Goal: Task Accomplishment & Management: Use online tool/utility

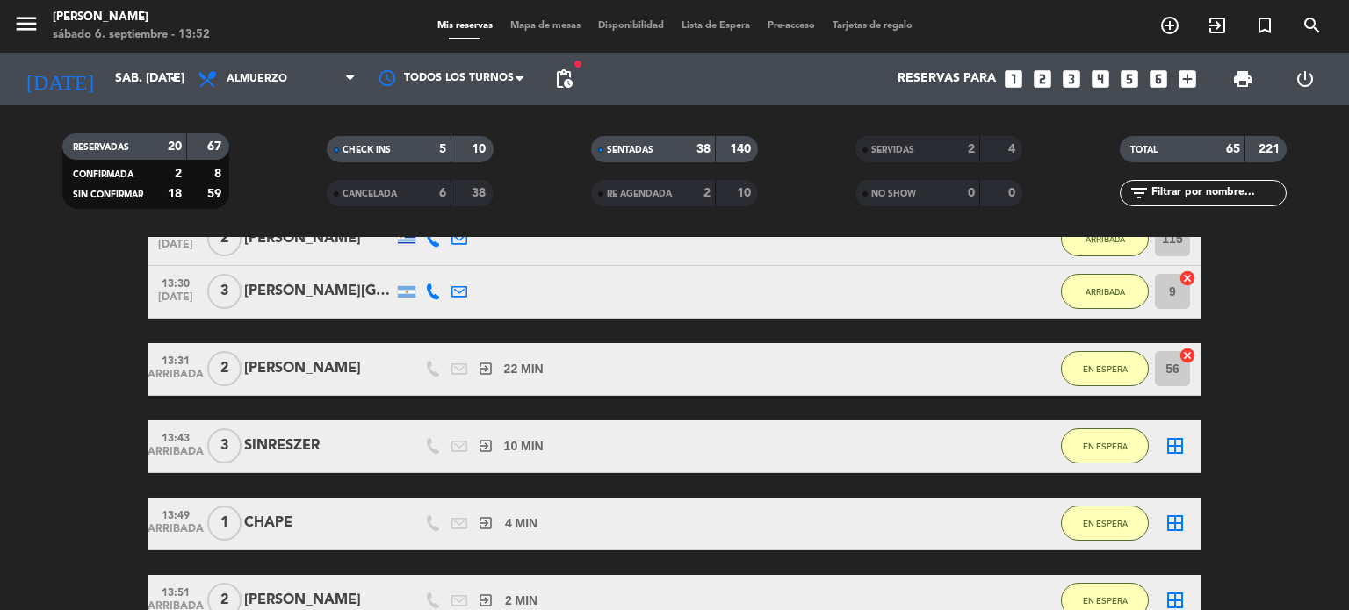
scroll to position [88, 0]
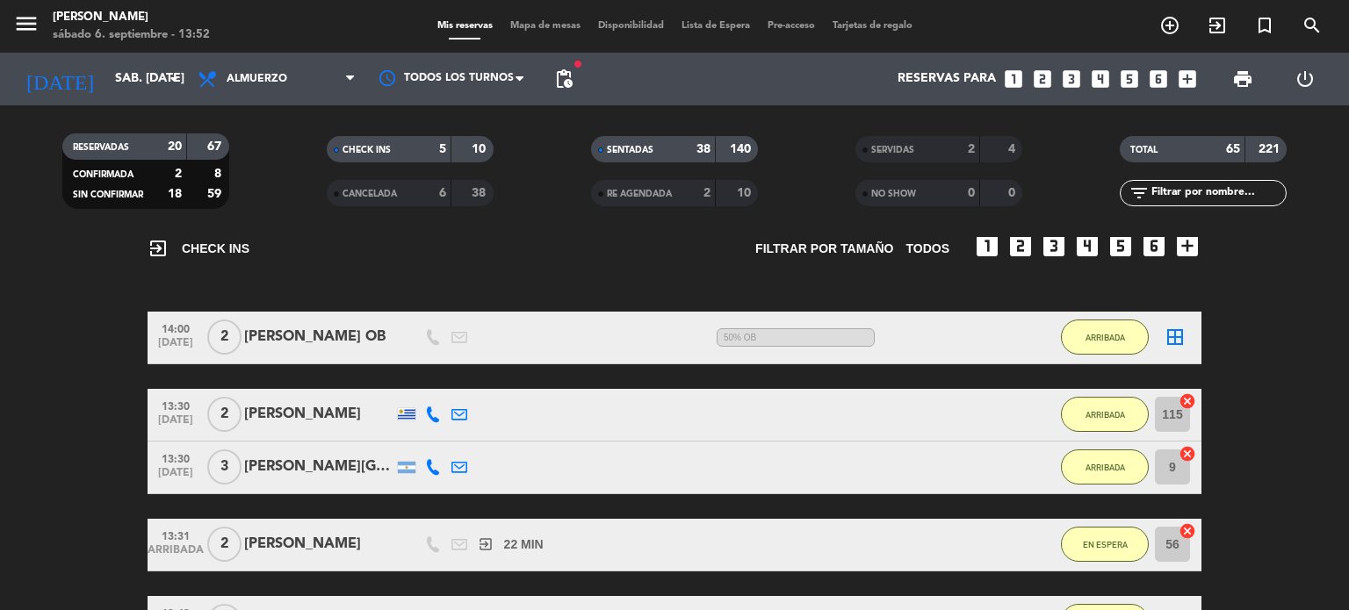
click at [1247, 197] on input "text" at bounding box center [1217, 192] width 136 height 19
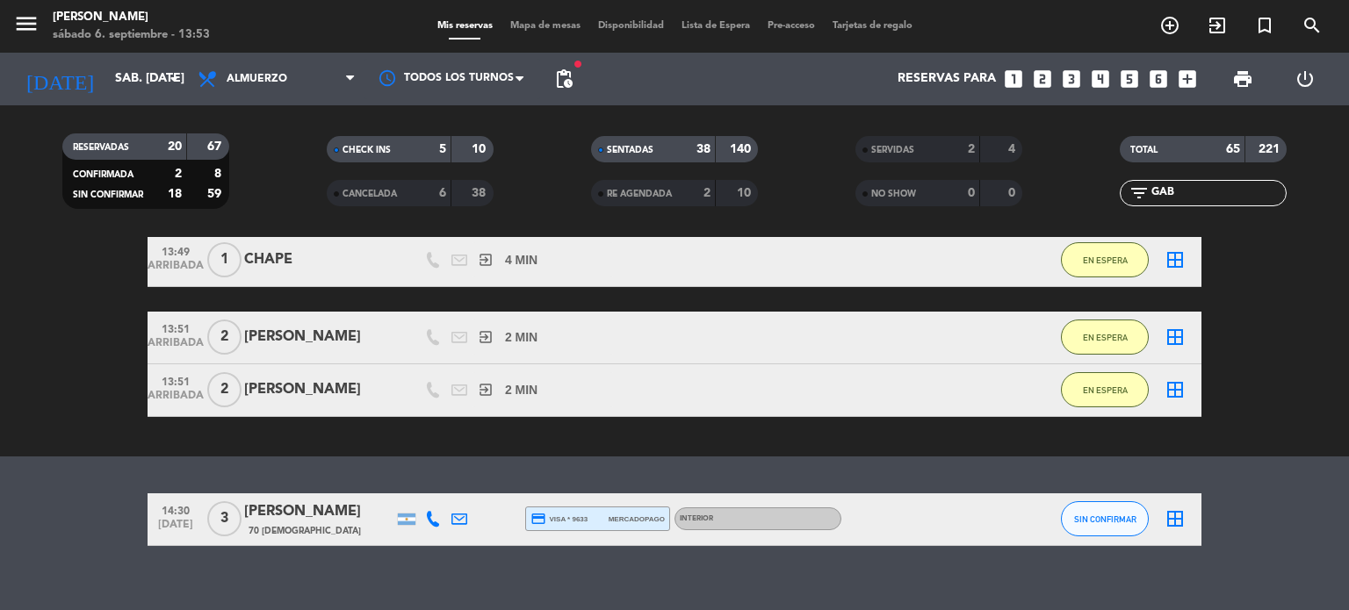
type input "GAB"
click at [1126, 512] on button "SIN CONFIRMAR" at bounding box center [1105, 518] width 88 height 35
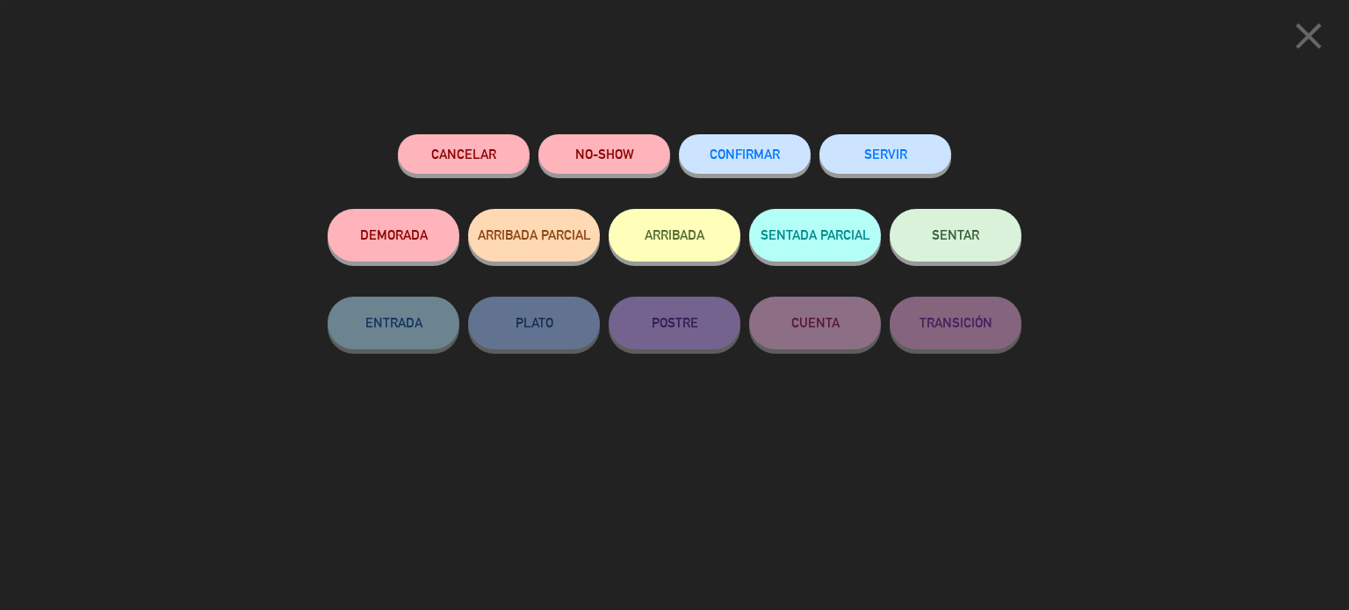
click at [692, 250] on button "ARRIBADA" at bounding box center [674, 235] width 132 height 53
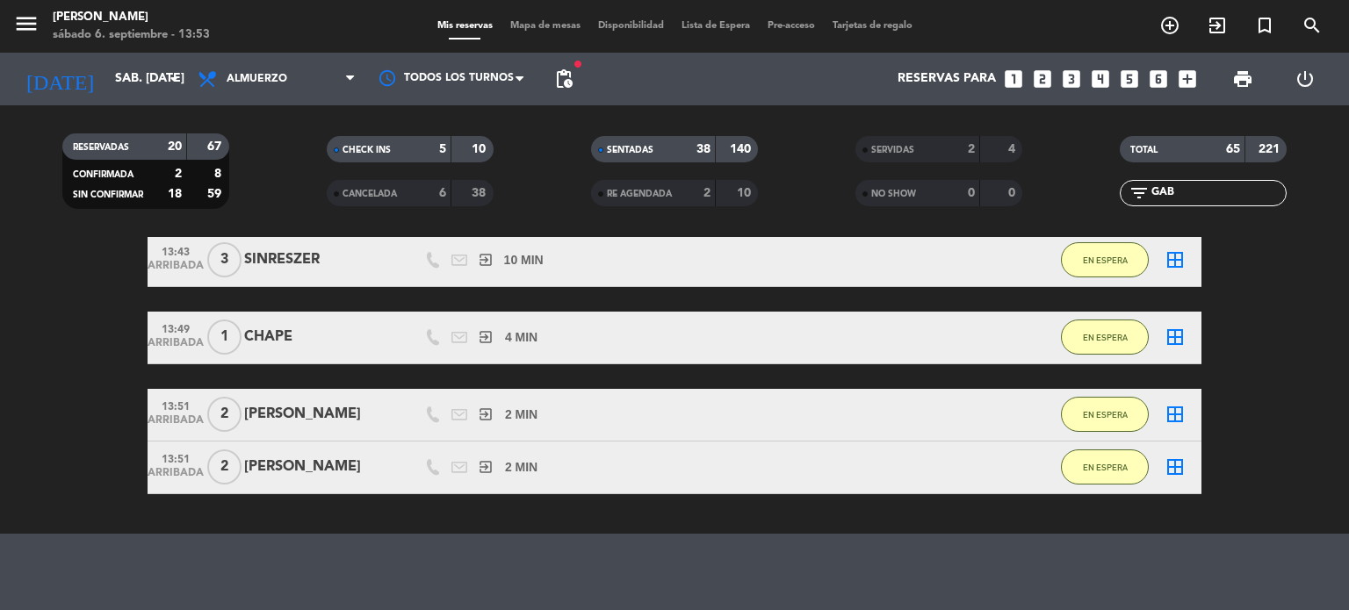
click at [537, 17] on div "menu Gardiner sábado 6. septiembre - 13:53 Mis reservas Mapa de mesas Disponibi…" at bounding box center [674, 26] width 1349 height 53
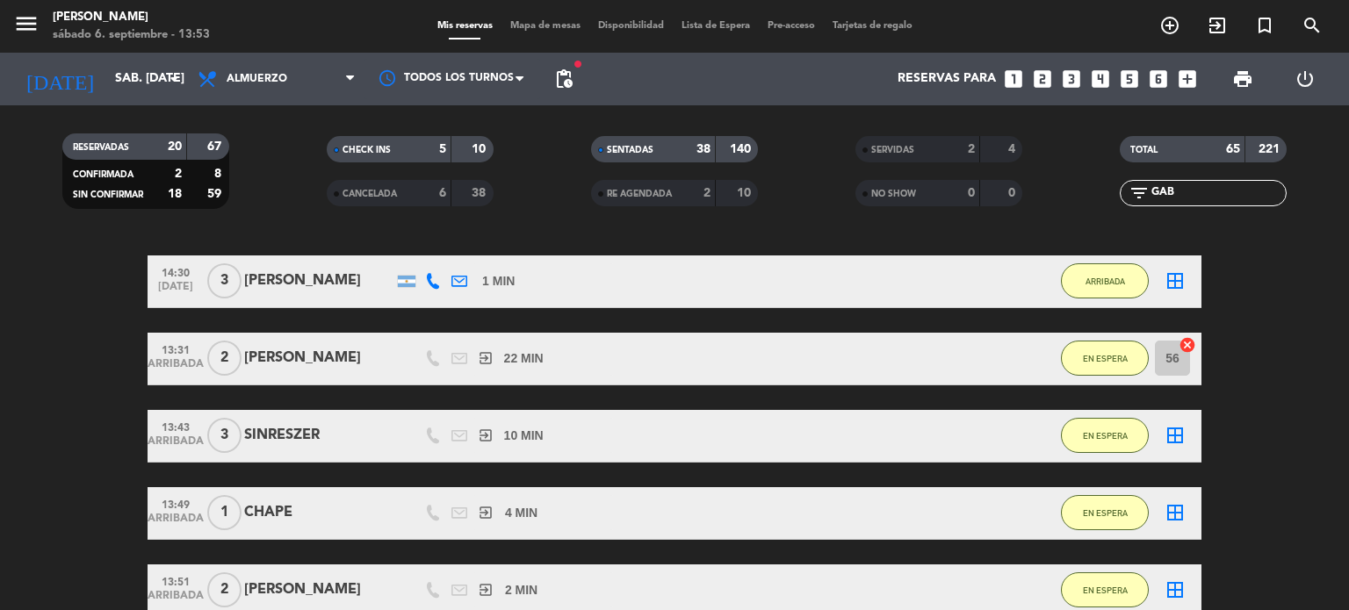
scroll to position [439, 0]
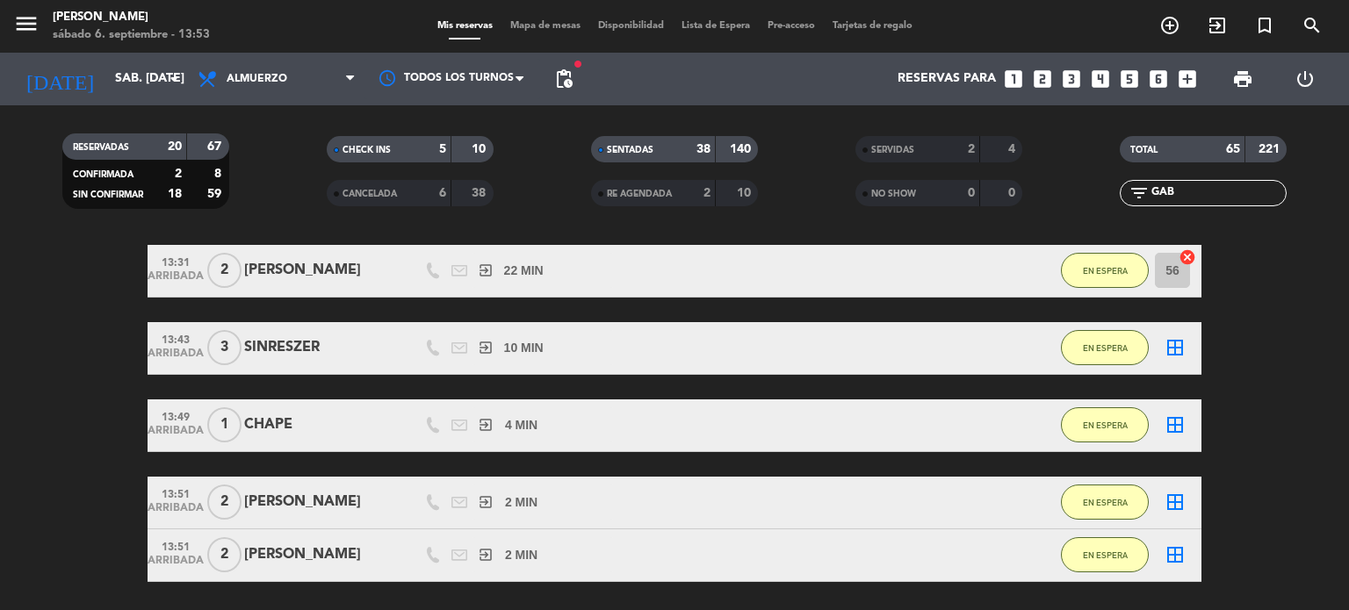
click at [535, 27] on span "Mapa de mesas" at bounding box center [545, 26] width 88 height 10
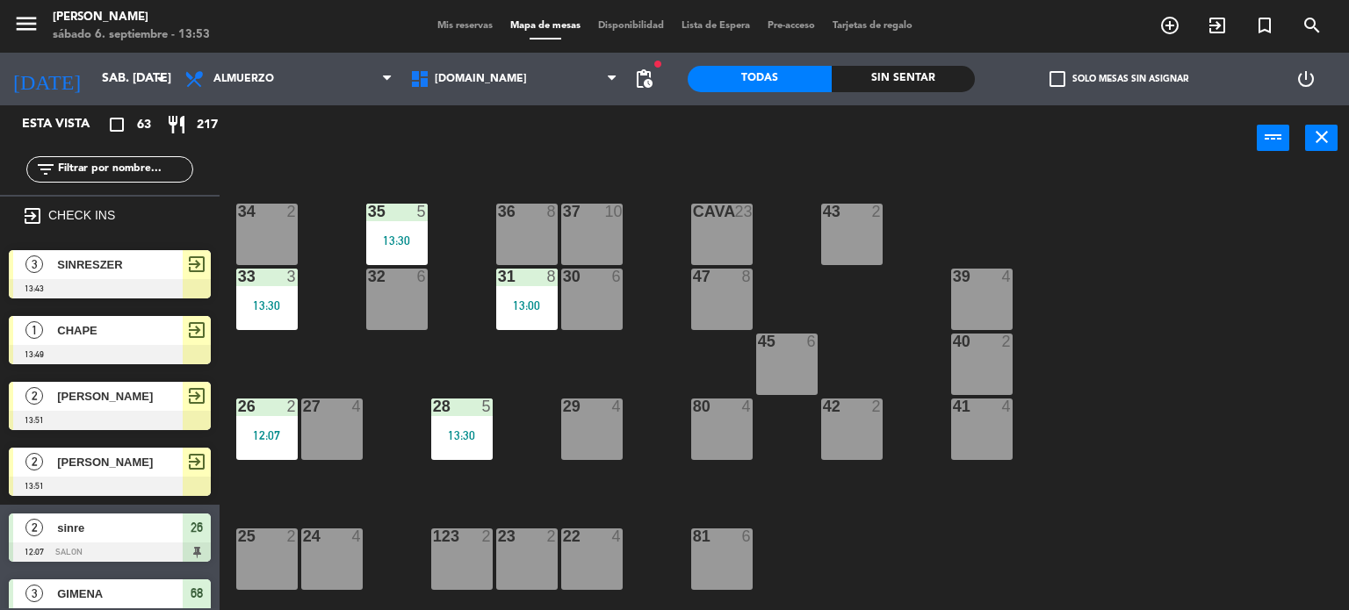
click at [165, 169] on input "text" at bounding box center [124, 169] width 136 height 19
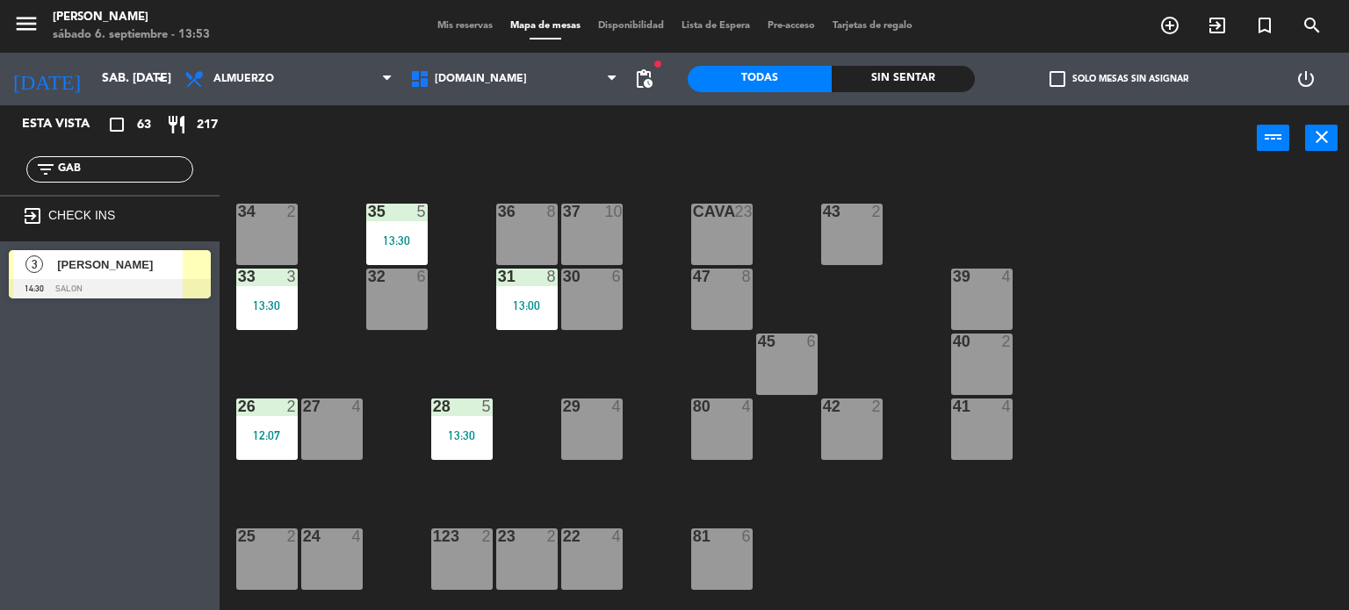
type input "GAB"
click at [177, 481] on div "Esta vista crop_square 63 restaurant 217 filter_list GAB exit_to_app CHECK INS …" at bounding box center [109, 357] width 219 height 505
click at [531, 93] on span "[DOMAIN_NAME]" at bounding box center [514, 79] width 226 height 39
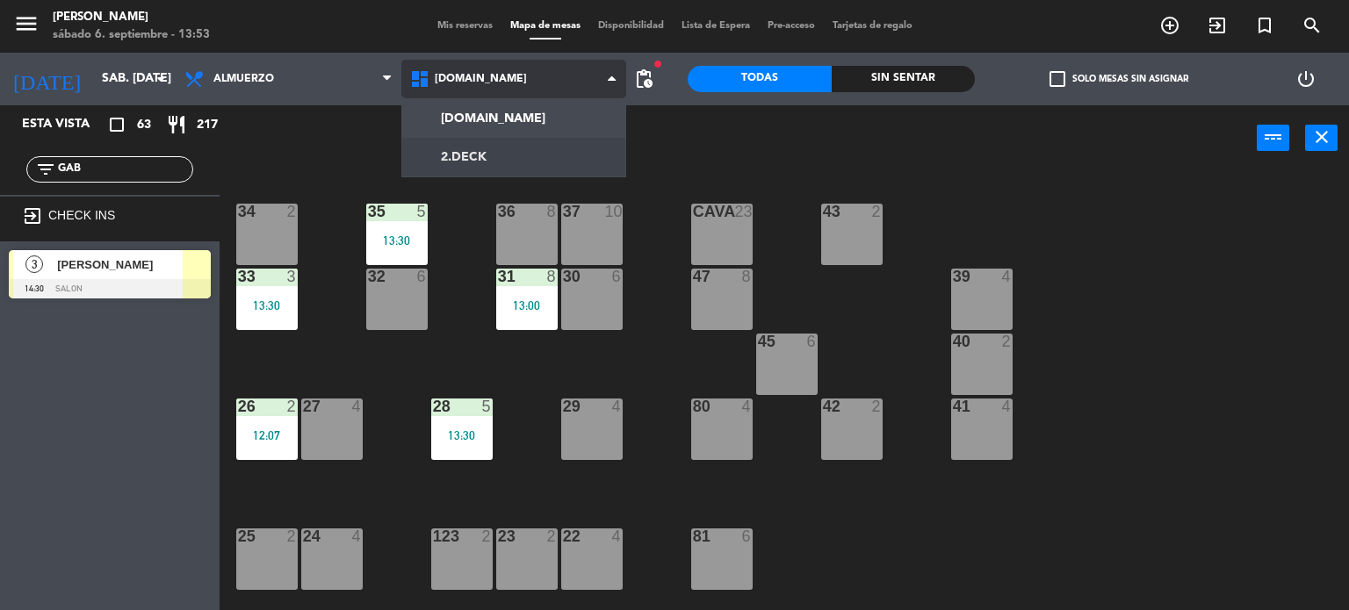
click at [517, 147] on ng-component "menu Gardiner sábado 6. septiembre - 13:53 Mis reservas Mapa de mesas Disponibi…" at bounding box center [674, 305] width 1349 height 611
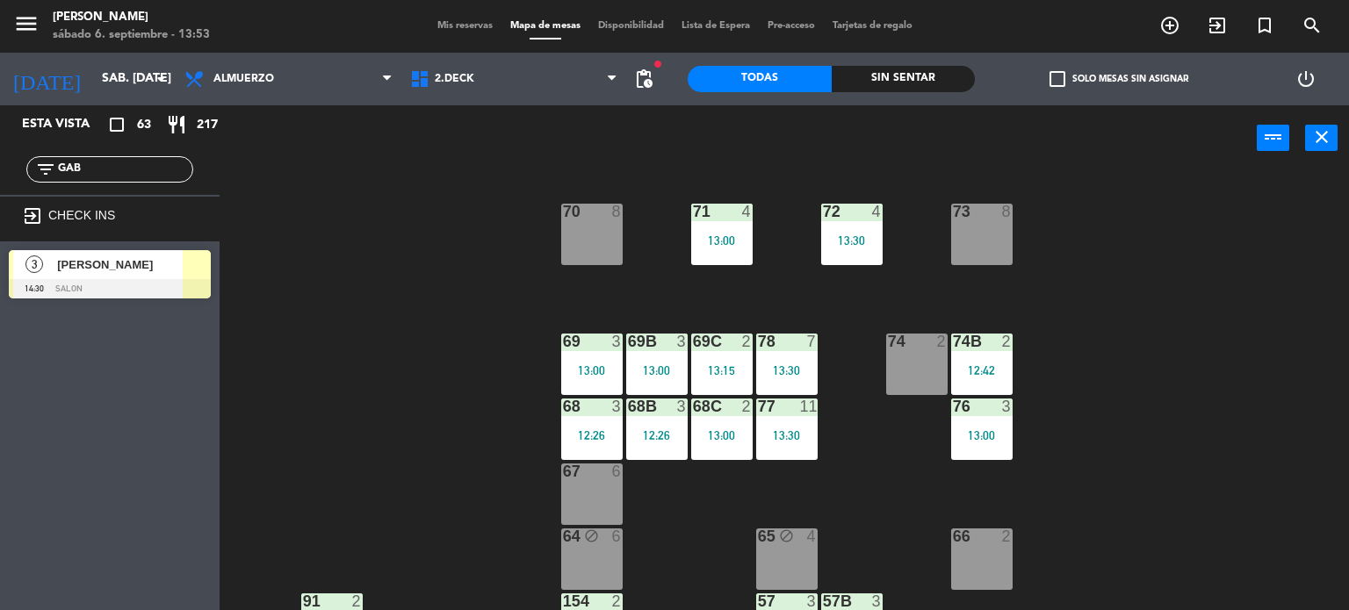
scroll to position [368, 0]
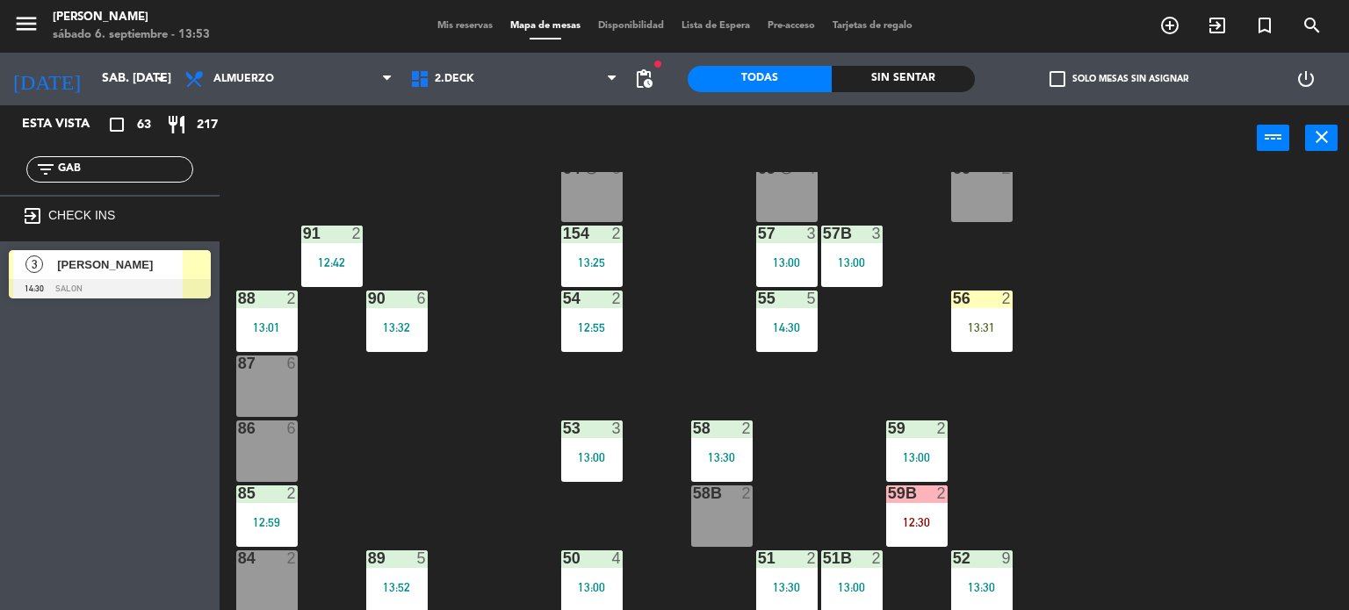
drag, startPoint x: 95, startPoint y: 160, endPoint x: 0, endPoint y: 178, distance: 96.6
click at [0, 176] on div "filter_list GAB" at bounding box center [109, 169] width 219 height 51
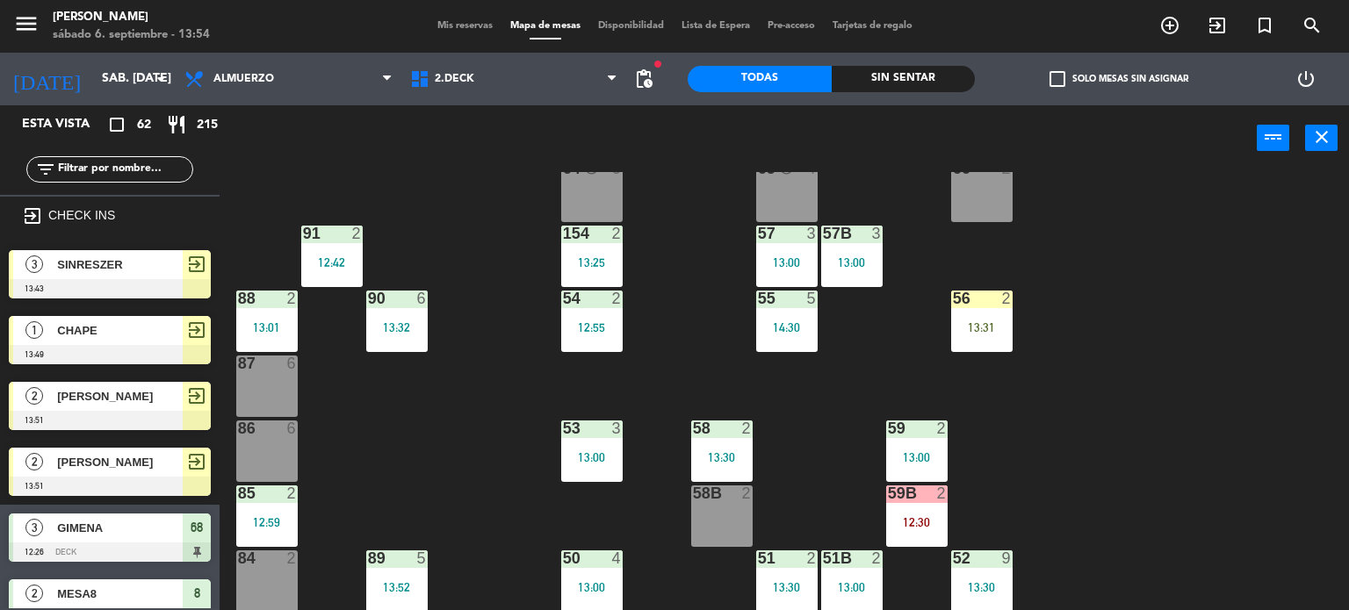
click at [486, 294] on div "71 4 13:00 72 4 13:30 73 8 70 8 74 2 74B 2 12:42 69 3 13:00 69B 3 13:00 69C 2 1…" at bounding box center [791, 391] width 1116 height 439
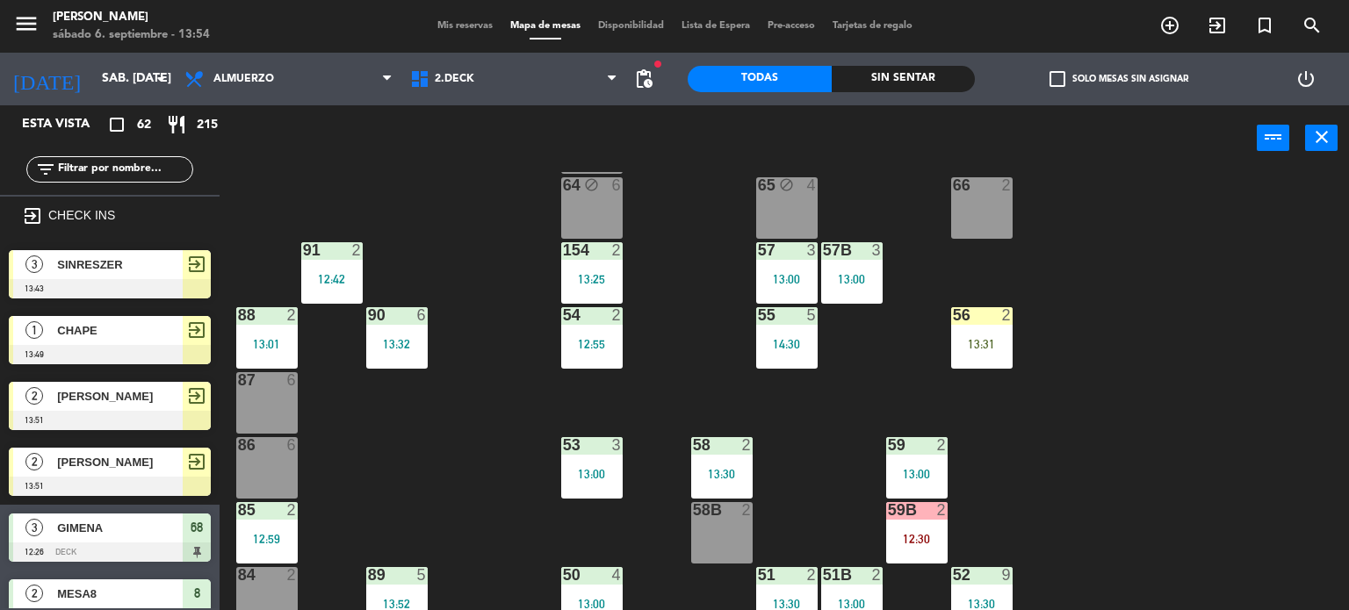
drag, startPoint x: 316, startPoint y: 395, endPoint x: 295, endPoint y: 434, distance: 44.0
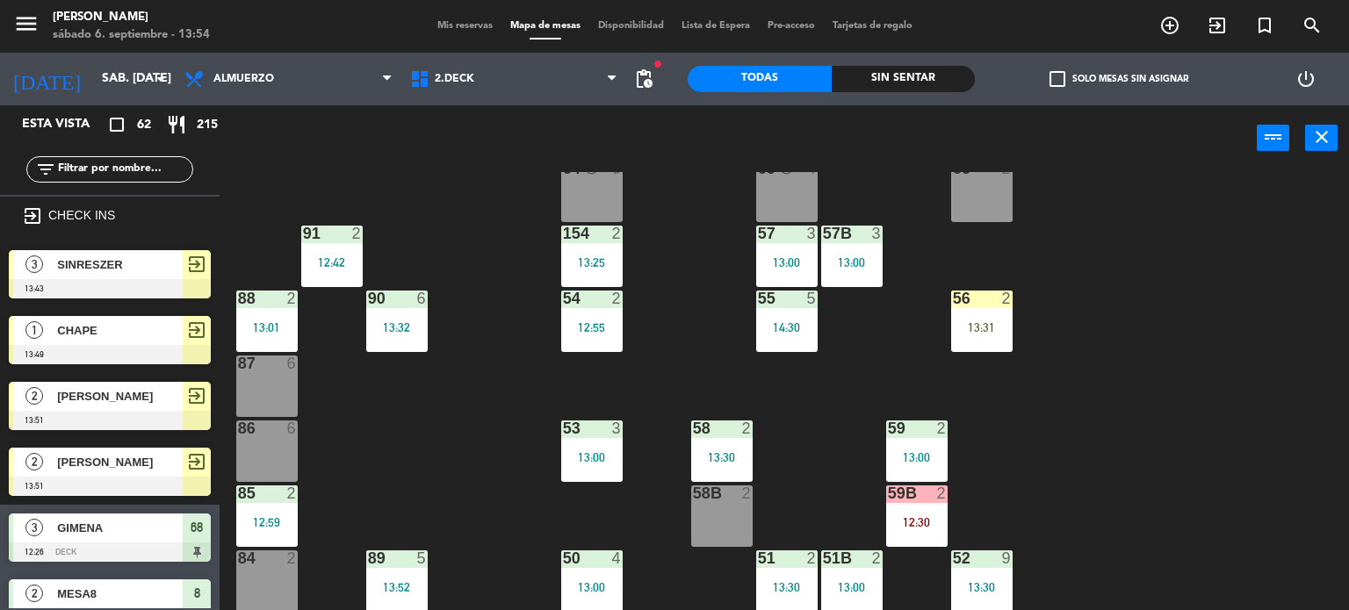
click at [299, 431] on div "71 4 13:00 72 4 13:30 73 8 70 8 74 2 74B 2 12:42 69 3 13:00 69B 3 13:00 69C 2 1…" at bounding box center [791, 391] width 1116 height 439
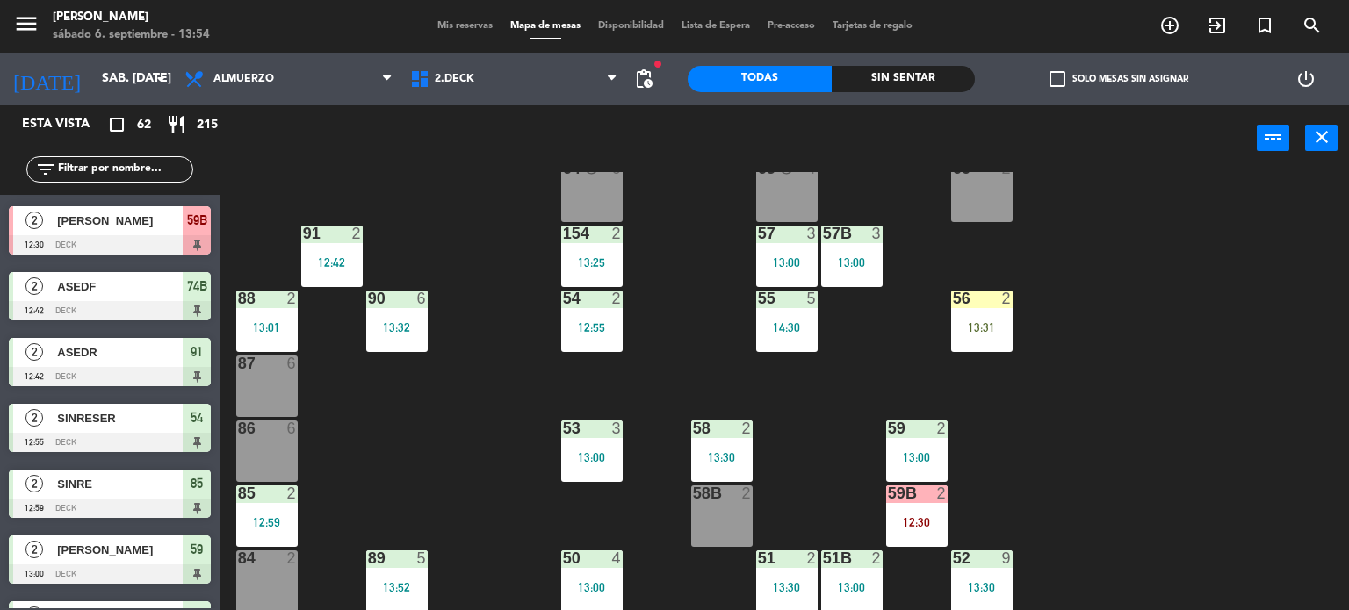
scroll to position [0, 0]
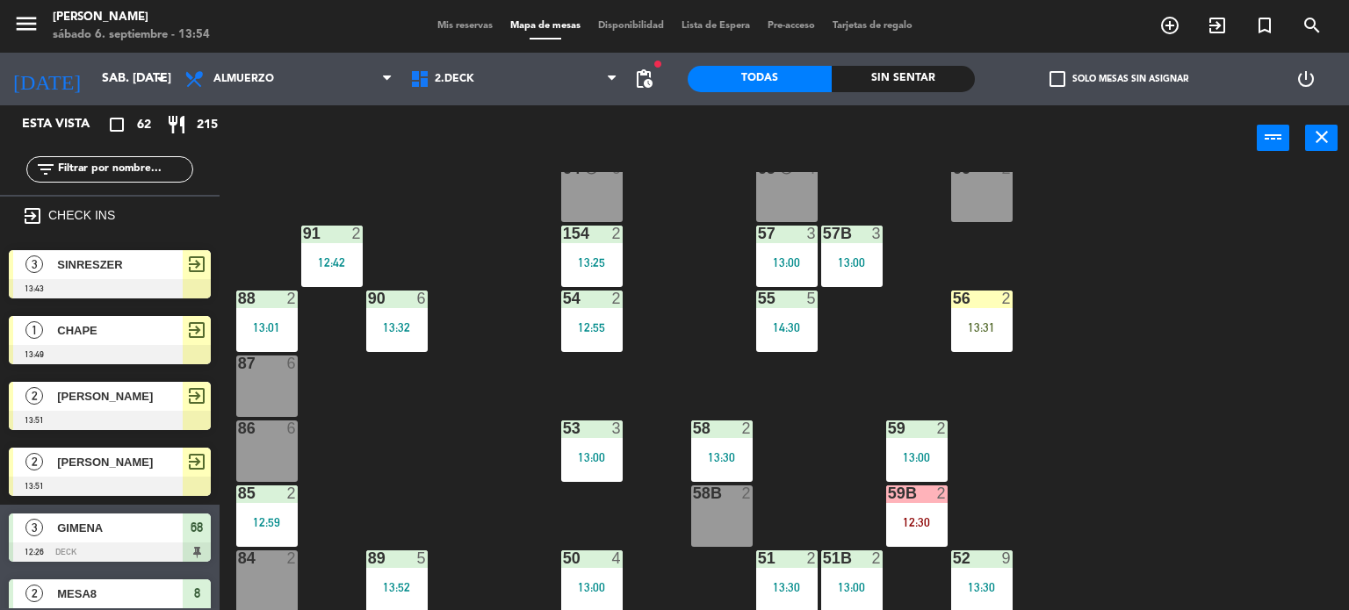
click at [471, 412] on div "71 4 13:00 72 4 13:30 73 8 70 8 74 2 74B 2 12:42 69 3 13:00 69B 3 13:00 69C 2 1…" at bounding box center [791, 391] width 1116 height 439
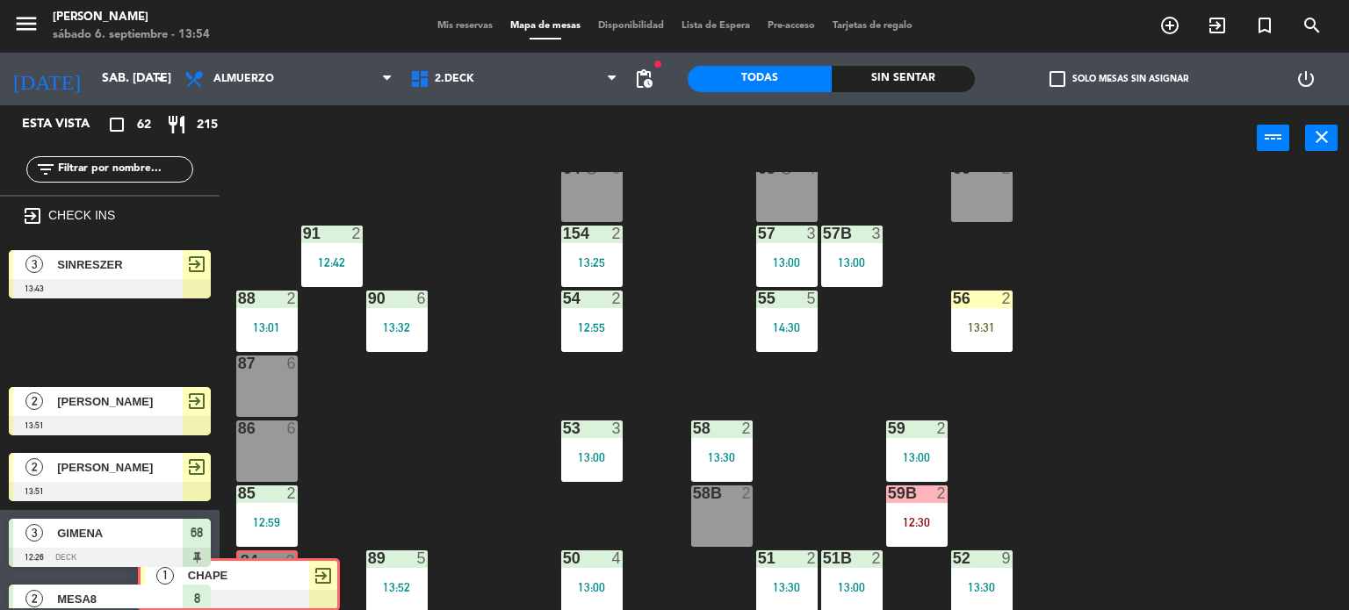
drag, startPoint x: 155, startPoint y: 327, endPoint x: 297, endPoint y: 562, distance: 274.5
click at [284, 572] on div "Esta vista crop_square 62 restaurant 215 filter_list exit_to_app CHECK INS 3 SI…" at bounding box center [674, 358] width 1349 height 506
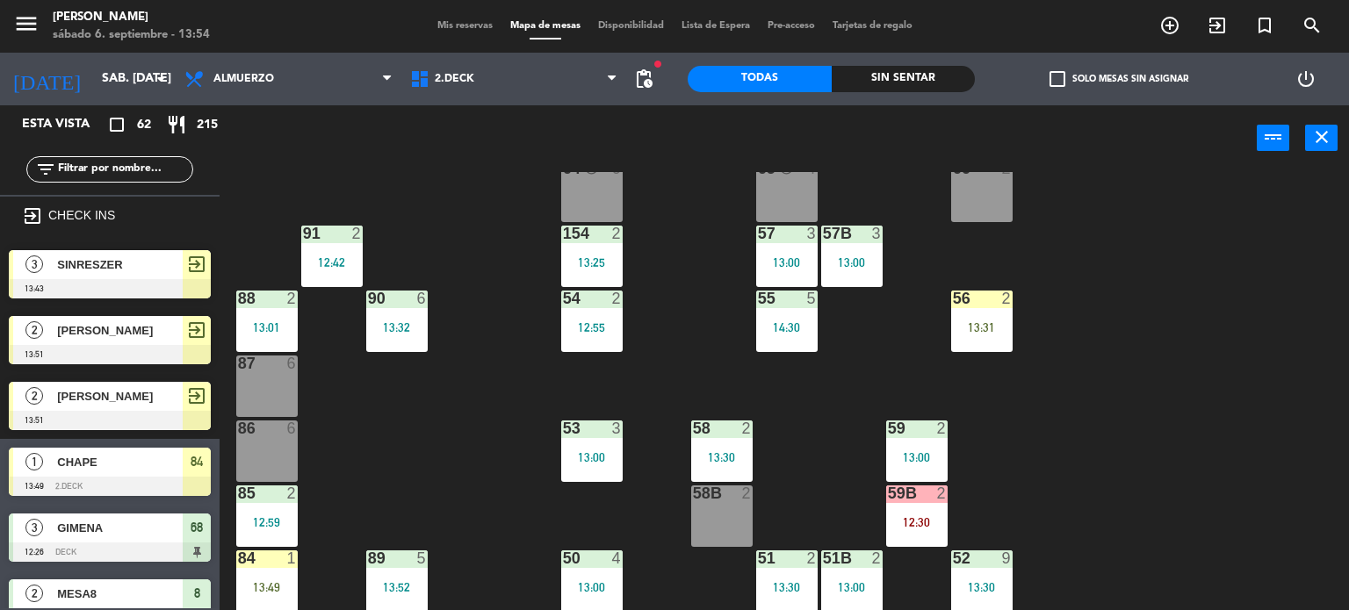
click at [404, 470] on div "71 4 13:00 72 4 13:30 73 8 70 8 74 2 74B 2 12:42 69 3 13:00 69B 3 13:00 69C 2 1…" at bounding box center [791, 391] width 1116 height 439
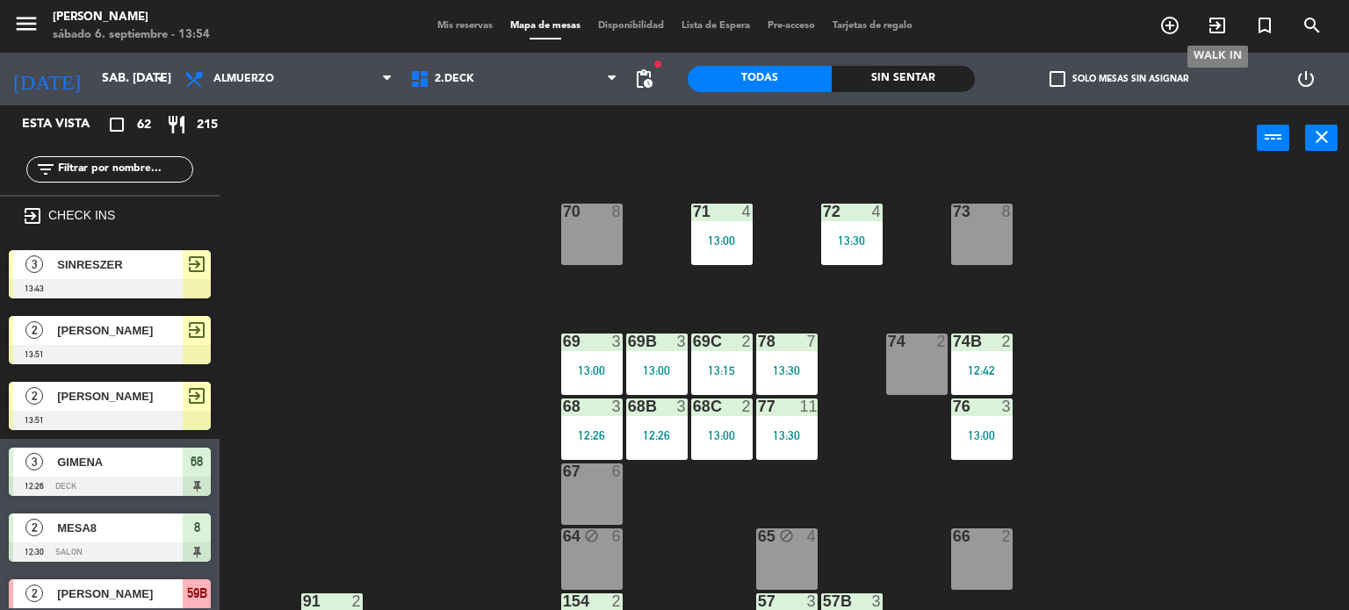
click at [1219, 27] on icon "exit_to_app" at bounding box center [1216, 25] width 21 height 21
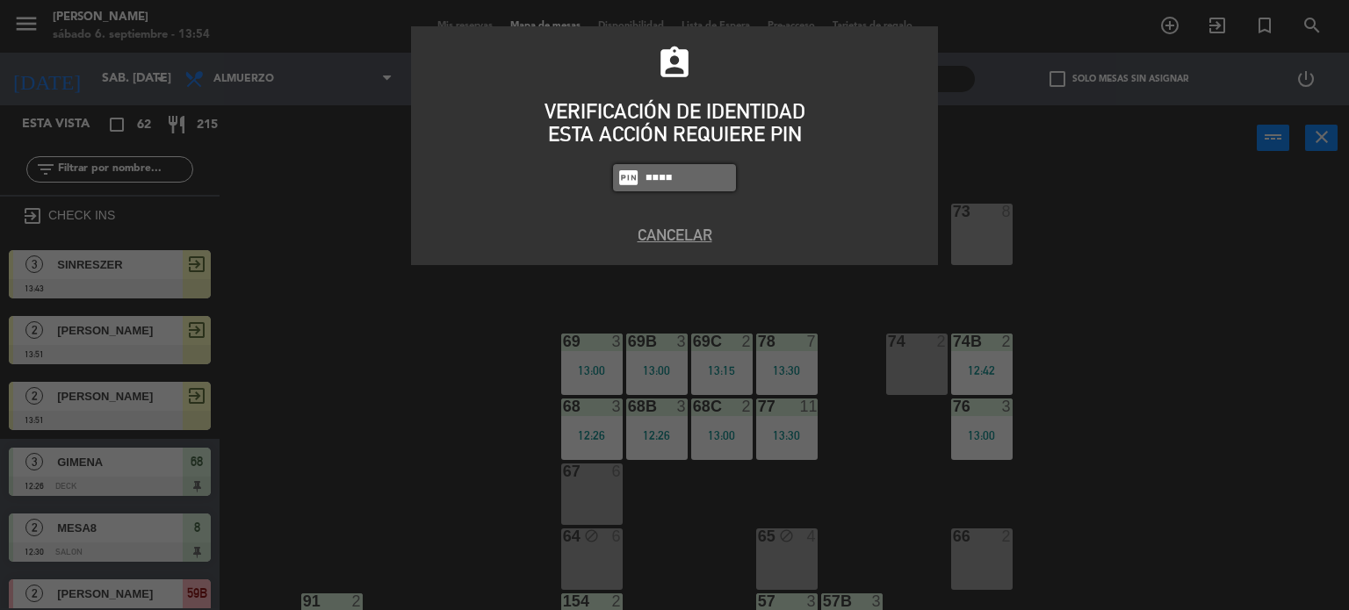
type input "4307"
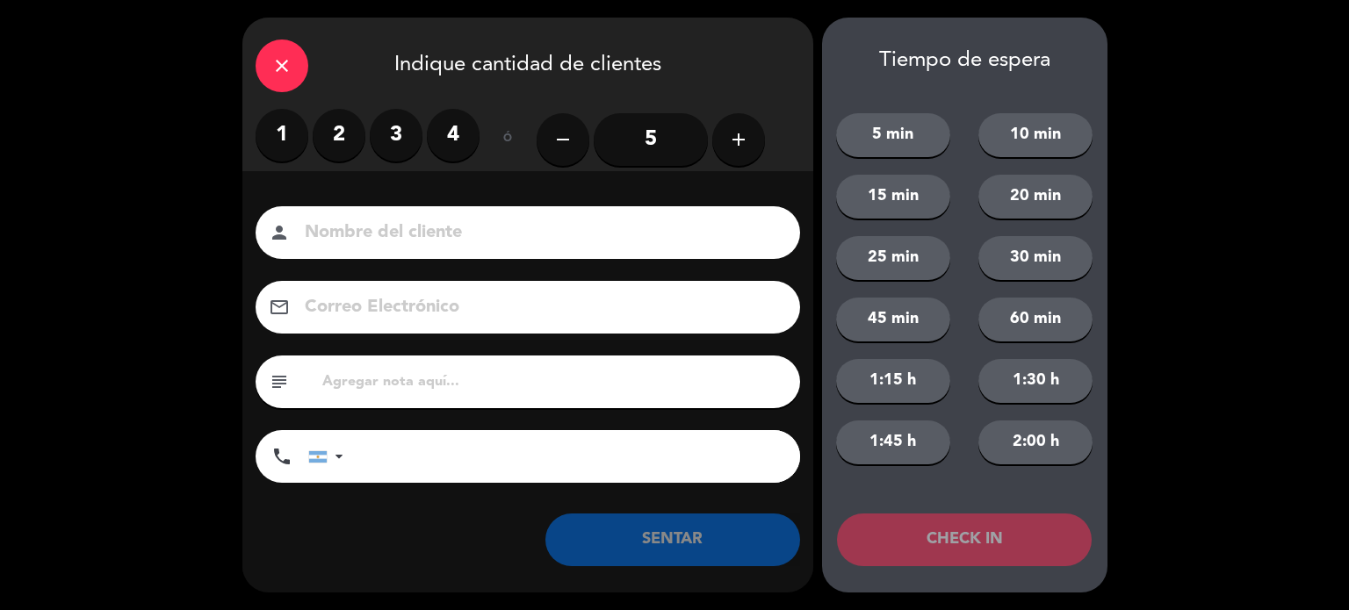
click at [723, 136] on button "add" at bounding box center [738, 139] width 53 height 53
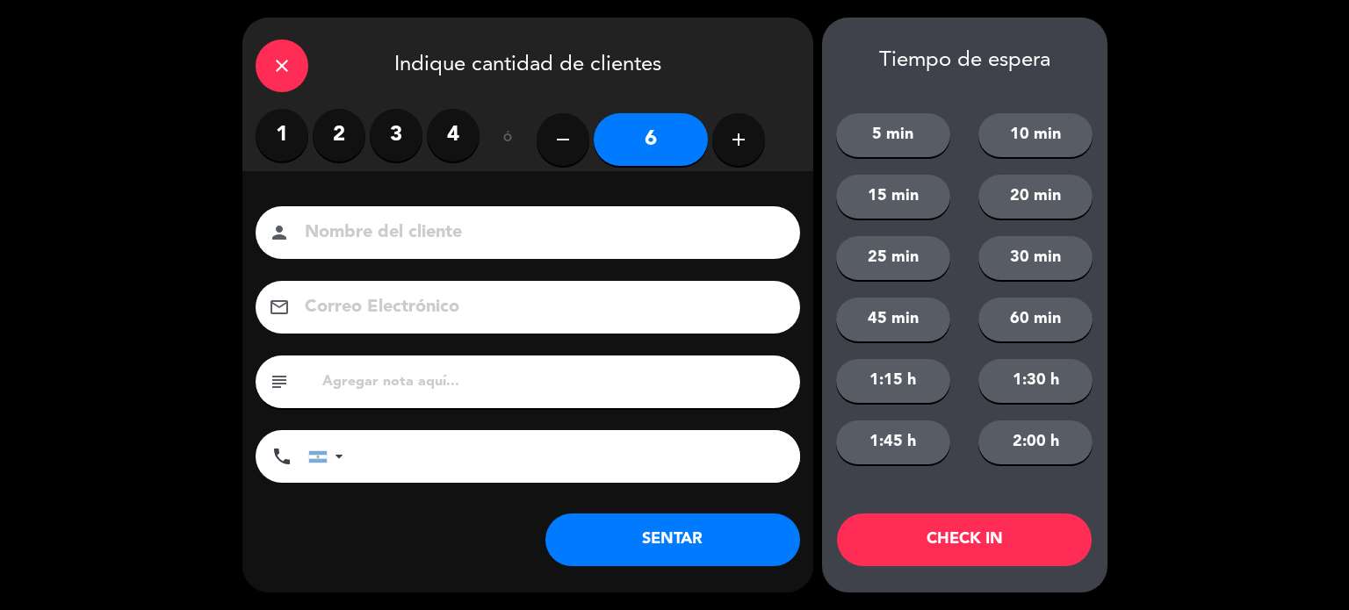
click at [657, 250] on div "person" at bounding box center [527, 232] width 544 height 53
click at [634, 244] on input at bounding box center [540, 233] width 474 height 31
type input "[PERSON_NAME]"
click at [1033, 554] on button "CHECK IN" at bounding box center [964, 540] width 255 height 53
drag, startPoint x: 255, startPoint y: 76, endPoint x: 274, endPoint y: 81, distance: 19.2
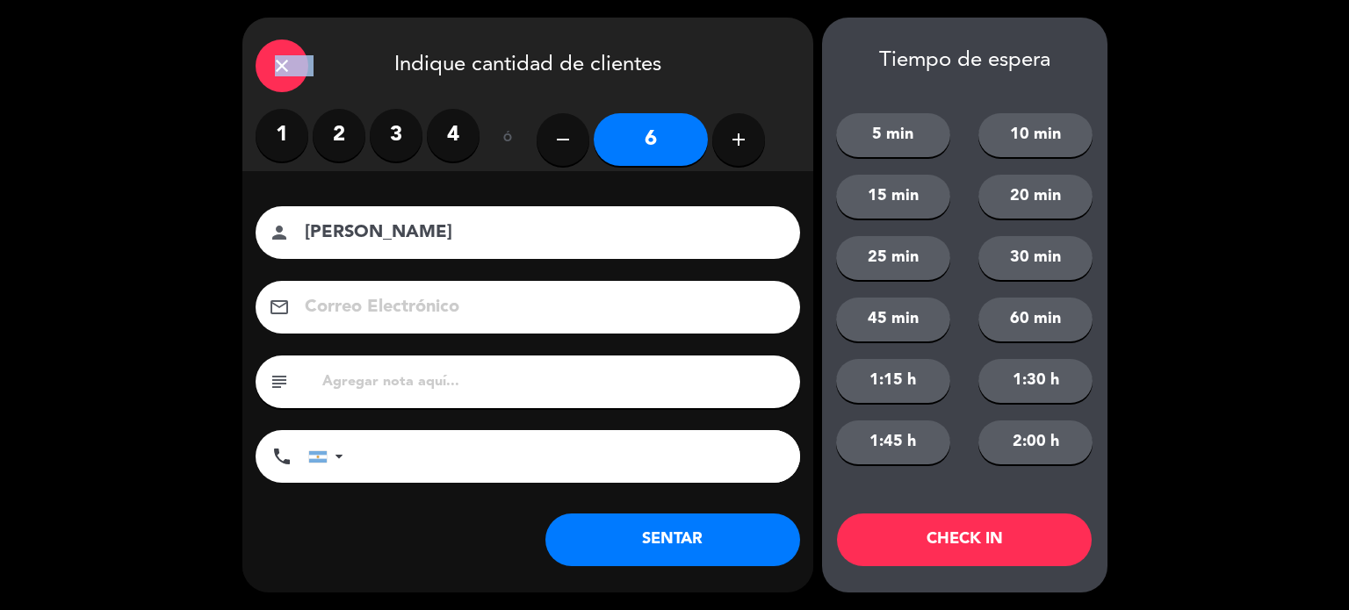
click at [259, 76] on div "close Indique cantidad de clientes" at bounding box center [527, 63] width 571 height 91
click at [280, 81] on div "close" at bounding box center [281, 66] width 53 height 53
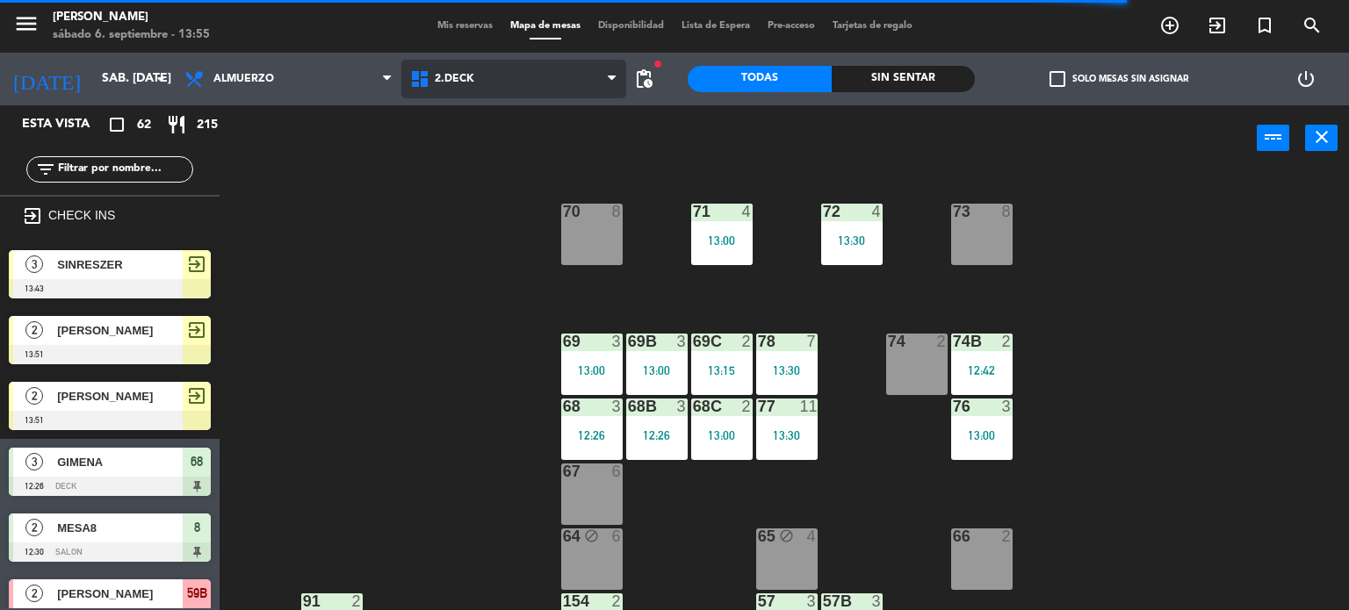
click at [502, 83] on span "2.DECK" at bounding box center [514, 79] width 226 height 39
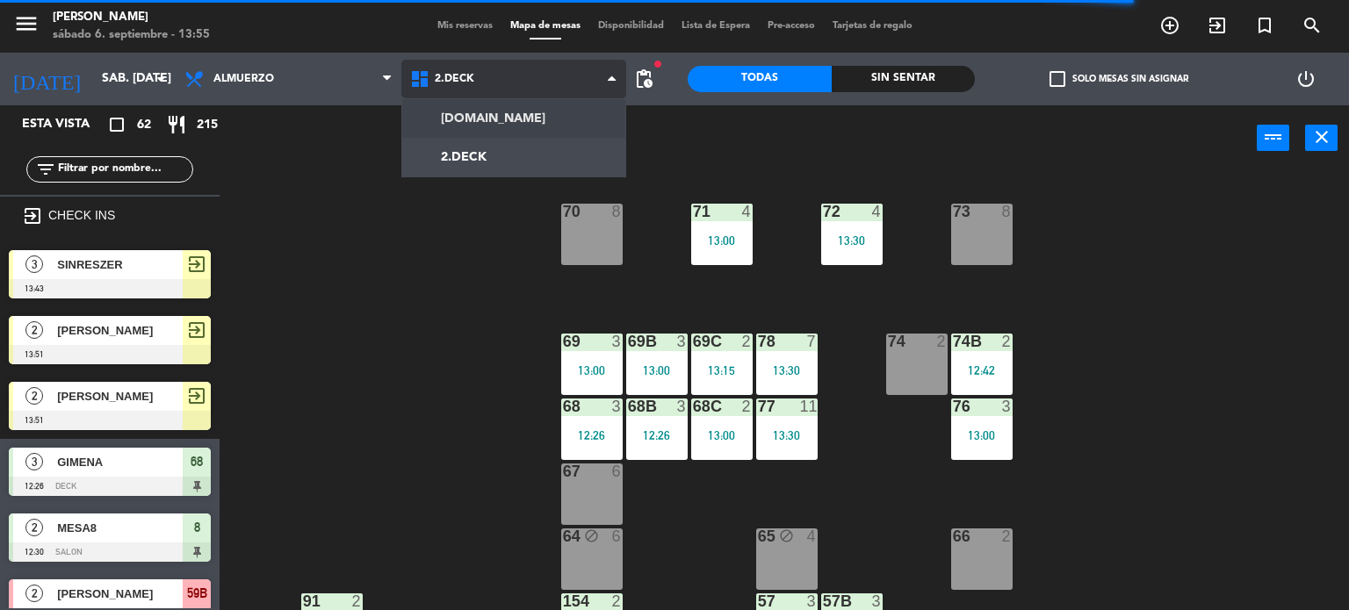
click at [505, 114] on ng-component "menu Gardiner sábado 6. septiembre - 13:55 Mis reservas Mapa de mesas Disponibi…" at bounding box center [674, 305] width 1349 height 611
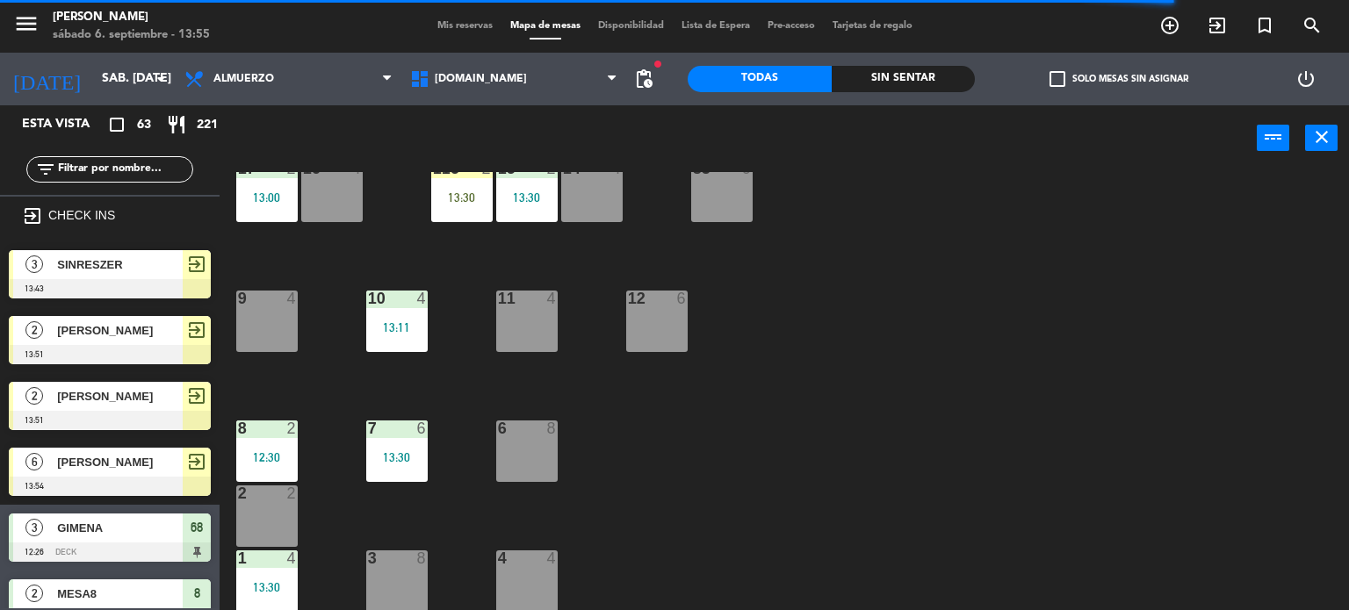
scroll to position [452, 0]
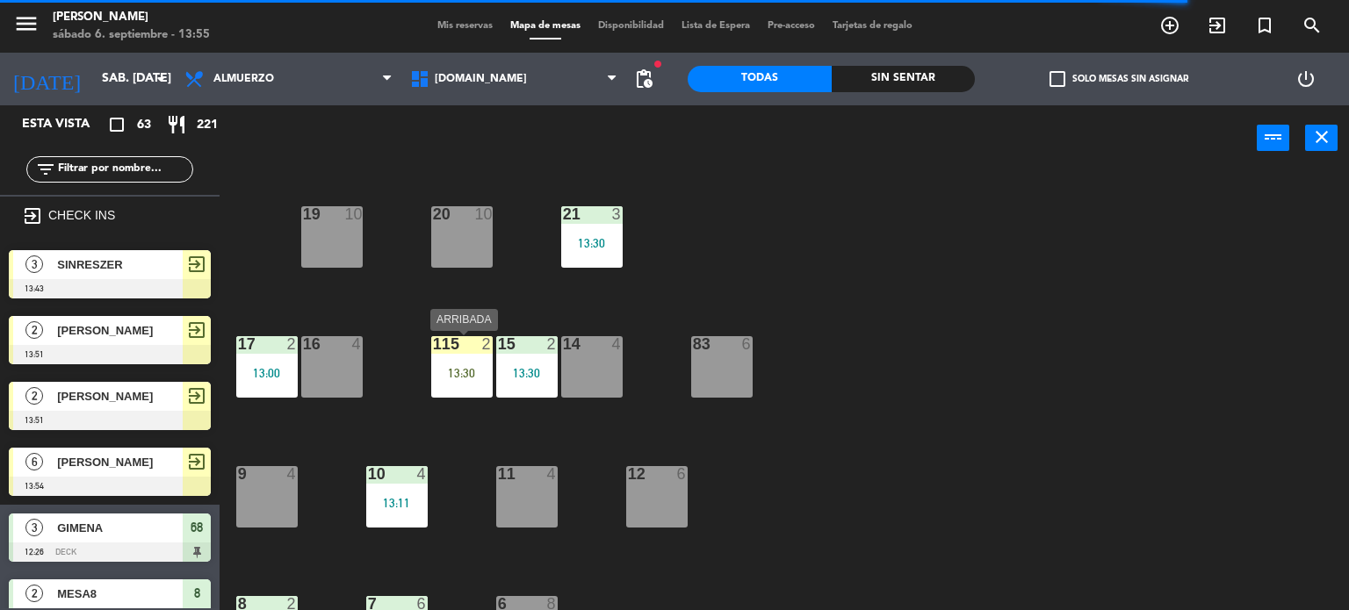
click at [479, 387] on div "115 2 13:30" at bounding box center [461, 366] width 61 height 61
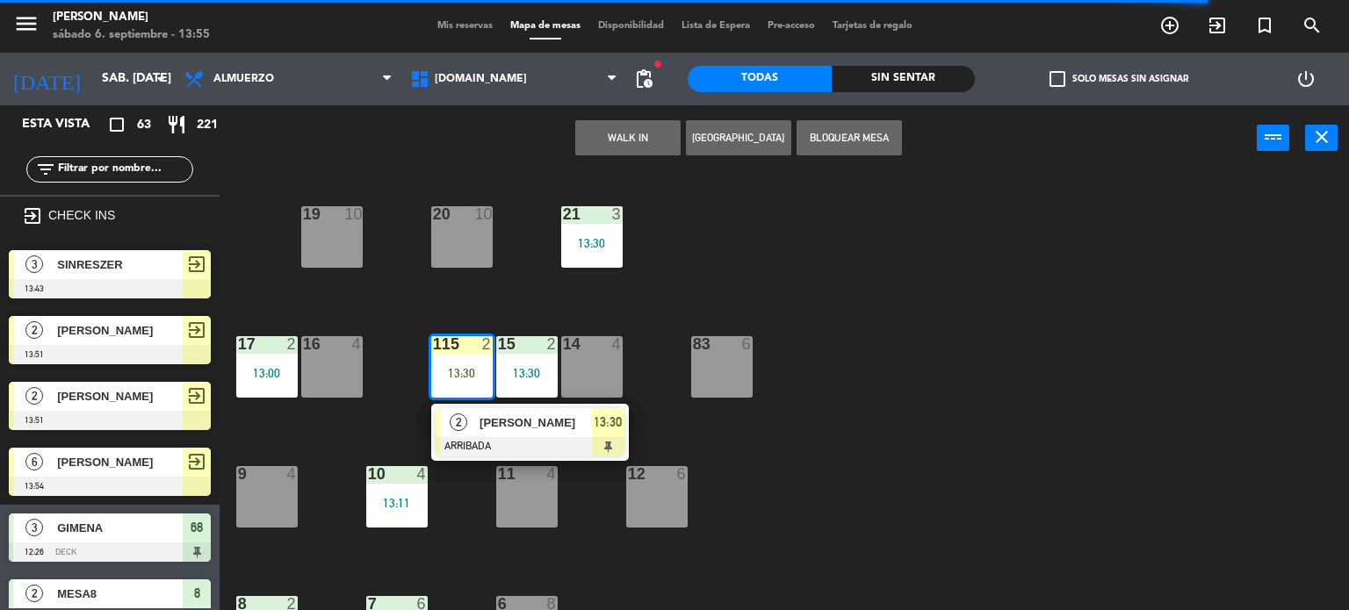
click at [843, 332] on div "34 2 35 5 13:30 36 8 43 2 37 10 CAVA 23 33 3 13:30 32 6 31 8 13:00 30 6 47 8 39…" at bounding box center [791, 391] width 1116 height 439
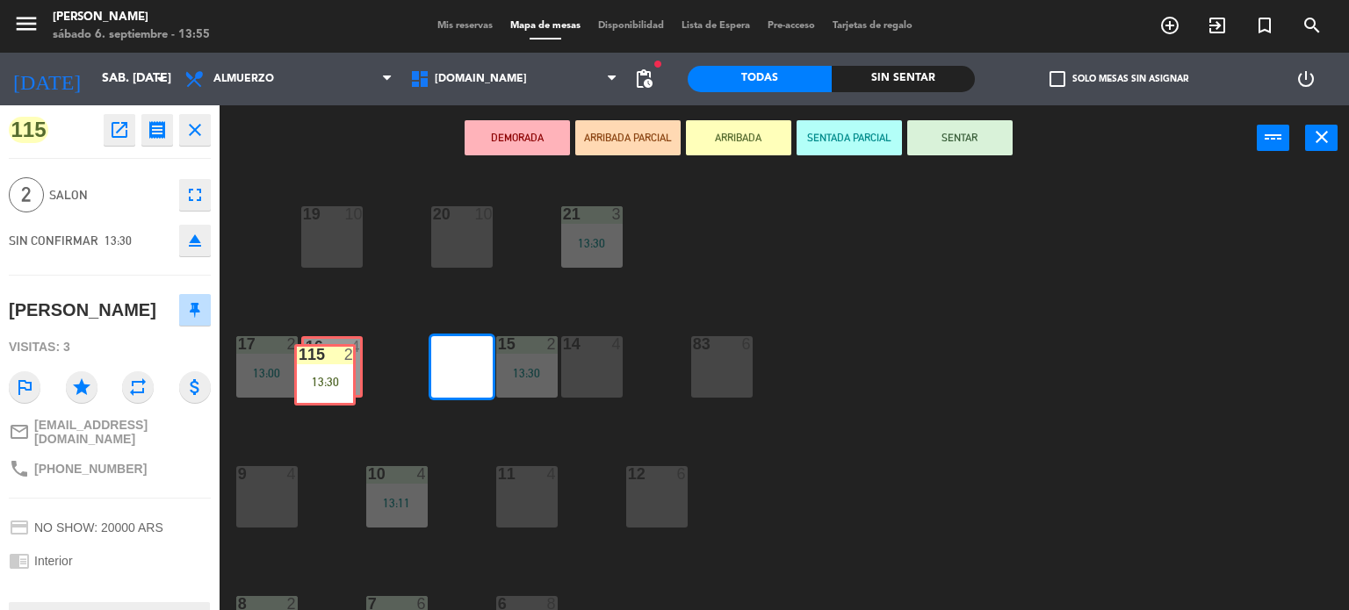
drag, startPoint x: 455, startPoint y: 359, endPoint x: 334, endPoint y: 362, distance: 121.2
click at [334, 362] on div "34 2 35 5 13:30 36 8 43 2 37 10 CAVA 23 33 3 13:30 32 6 31 8 13:00 30 6 47 8 39…" at bounding box center [791, 391] width 1116 height 439
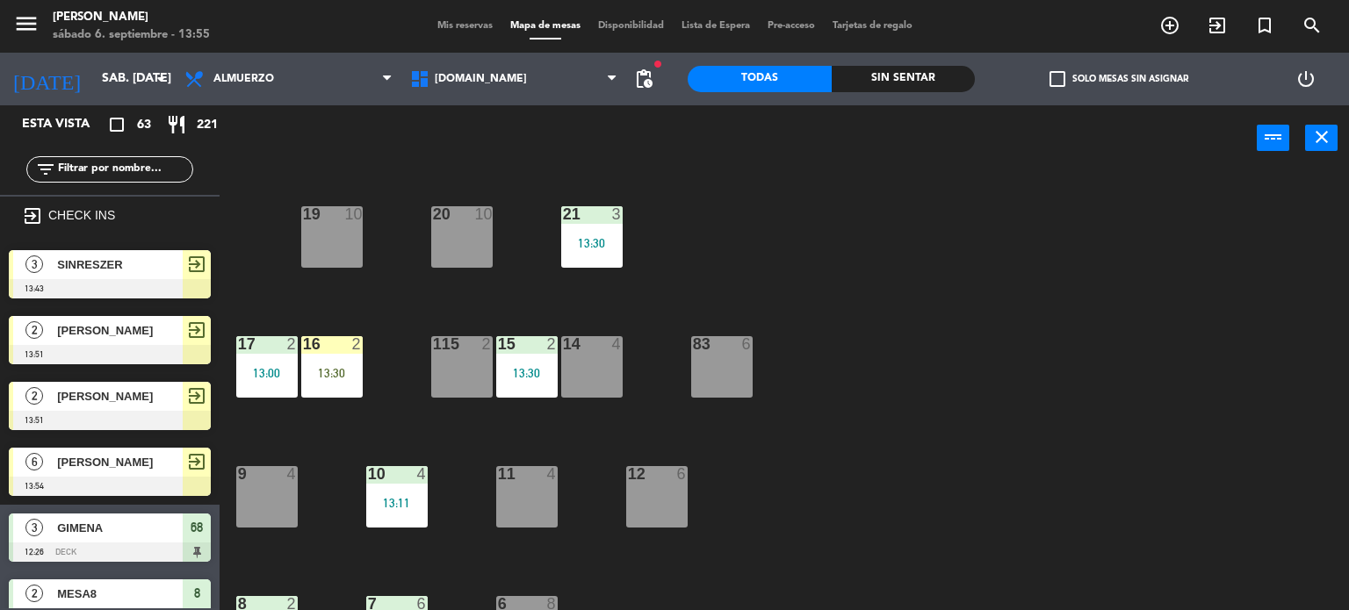
scroll to position [0, 0]
click at [397, 295] on div "34 2 35 5 13:30 36 8 43 2 37 10 CAVA 23 33 3 13:30 32 6 31 8 13:00 30 6 47 8 39…" at bounding box center [791, 391] width 1116 height 439
drag, startPoint x: 88, startPoint y: 398, endPoint x: 418, endPoint y: 372, distance: 331.1
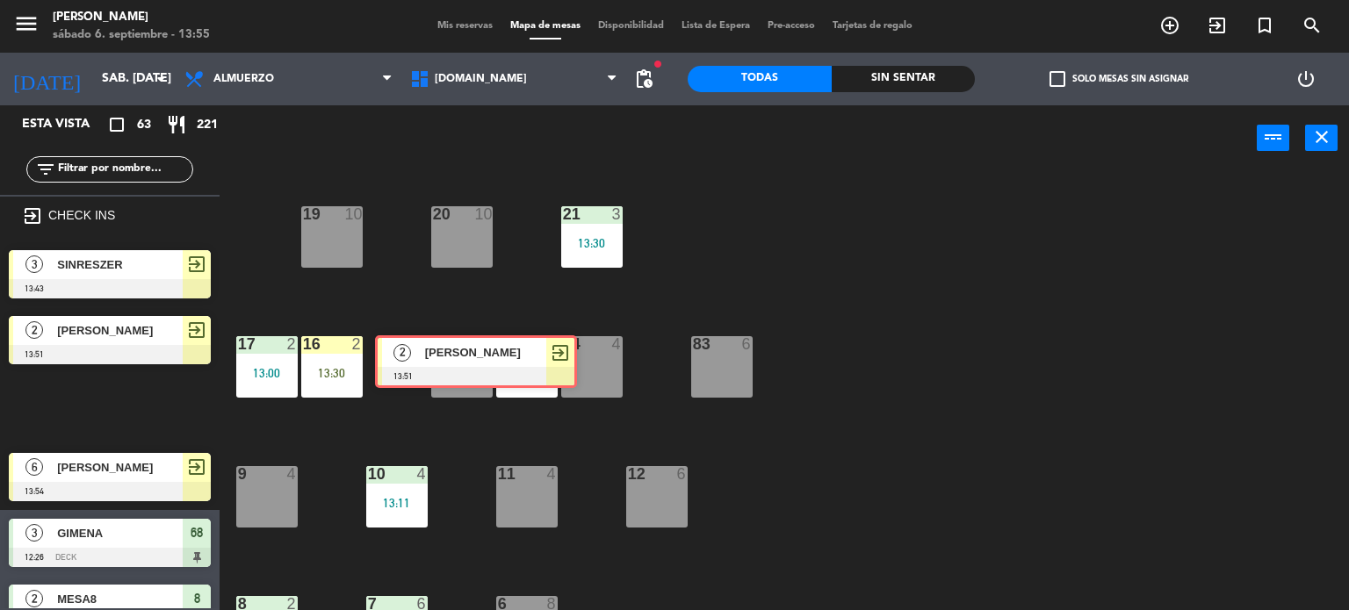
drag, startPoint x: 89, startPoint y: 410, endPoint x: 434, endPoint y: 374, distance: 346.9
click at [434, 374] on div "Esta vista crop_square 63 restaurant 221 filter_list exit_to_app CHECK INS 3 SI…" at bounding box center [674, 358] width 1349 height 506
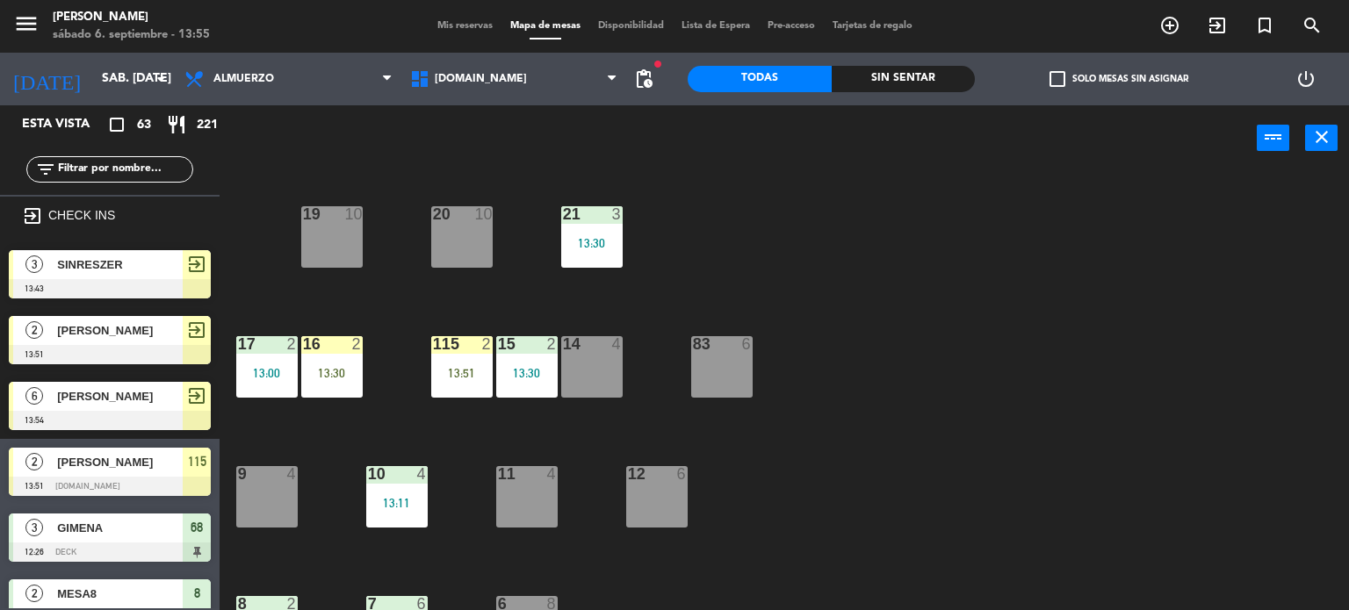
click at [453, 378] on div "13:51" at bounding box center [461, 373] width 61 height 12
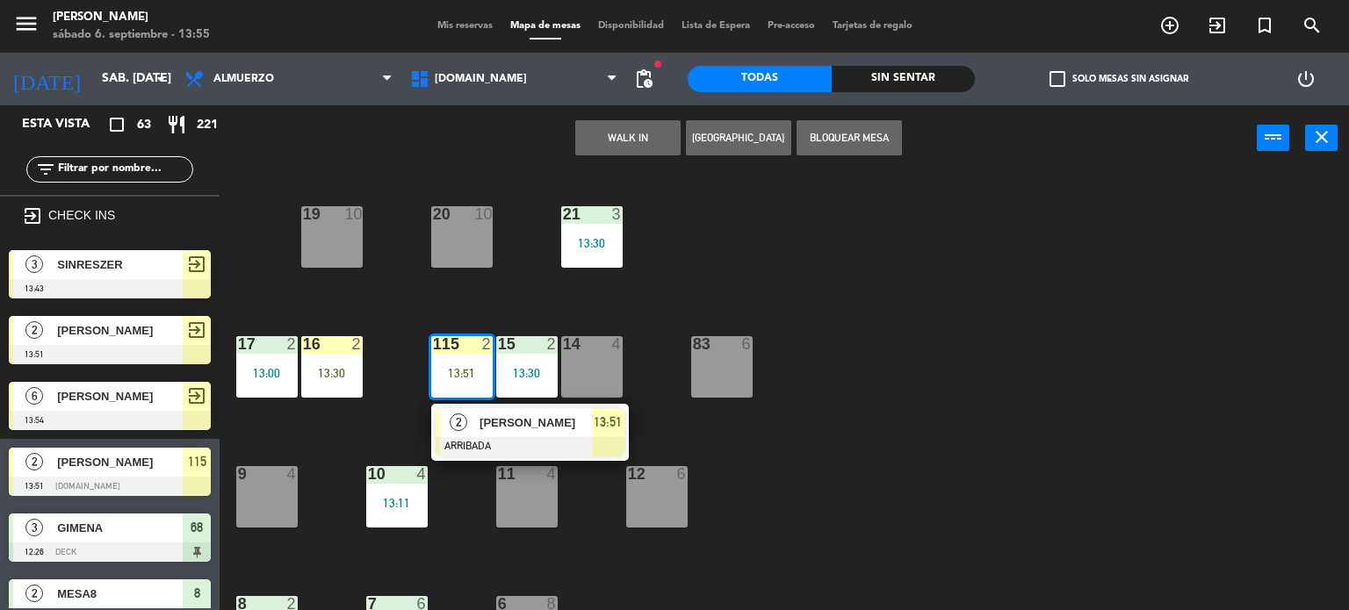
drag, startPoint x: 473, startPoint y: 428, endPoint x: 524, endPoint y: 400, distance: 58.2
click at [474, 427] on div "2 [PERSON_NAME] 13:51" at bounding box center [530, 432] width 224 height 57
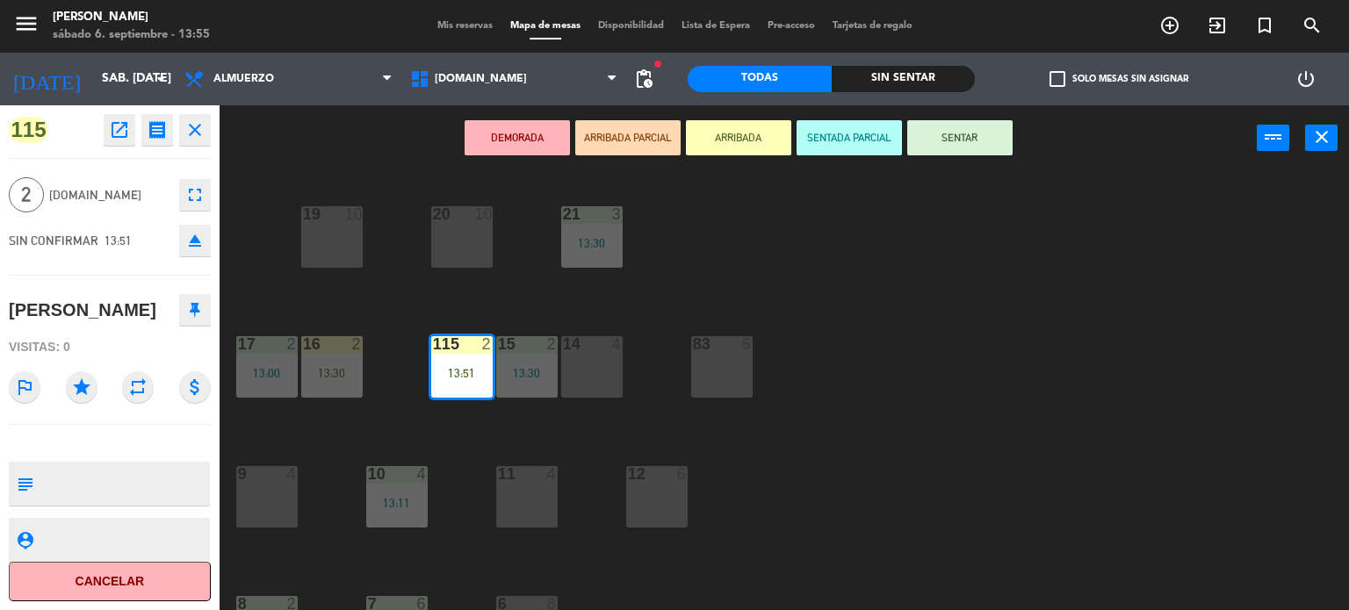
drag, startPoint x: 943, startPoint y: 149, endPoint x: 952, endPoint y: 147, distance: 9.0
click at [948, 149] on button "SENTAR" at bounding box center [959, 137] width 105 height 35
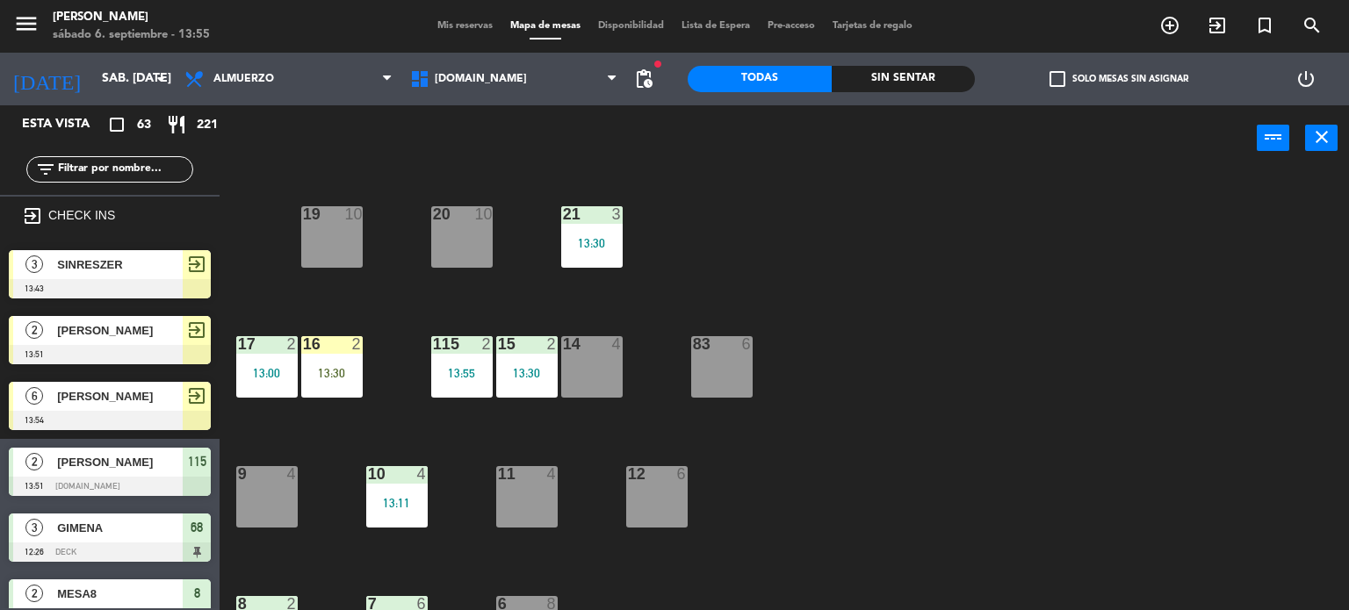
scroll to position [277, 0]
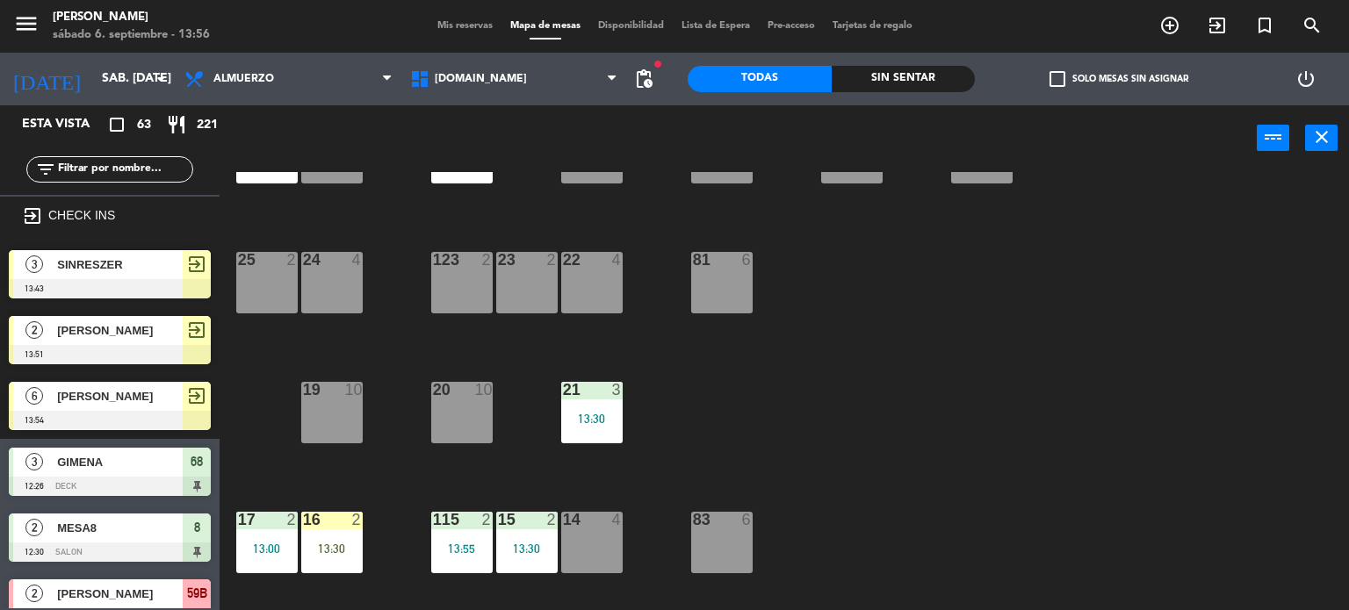
click at [119, 177] on input "text" at bounding box center [124, 169] width 136 height 19
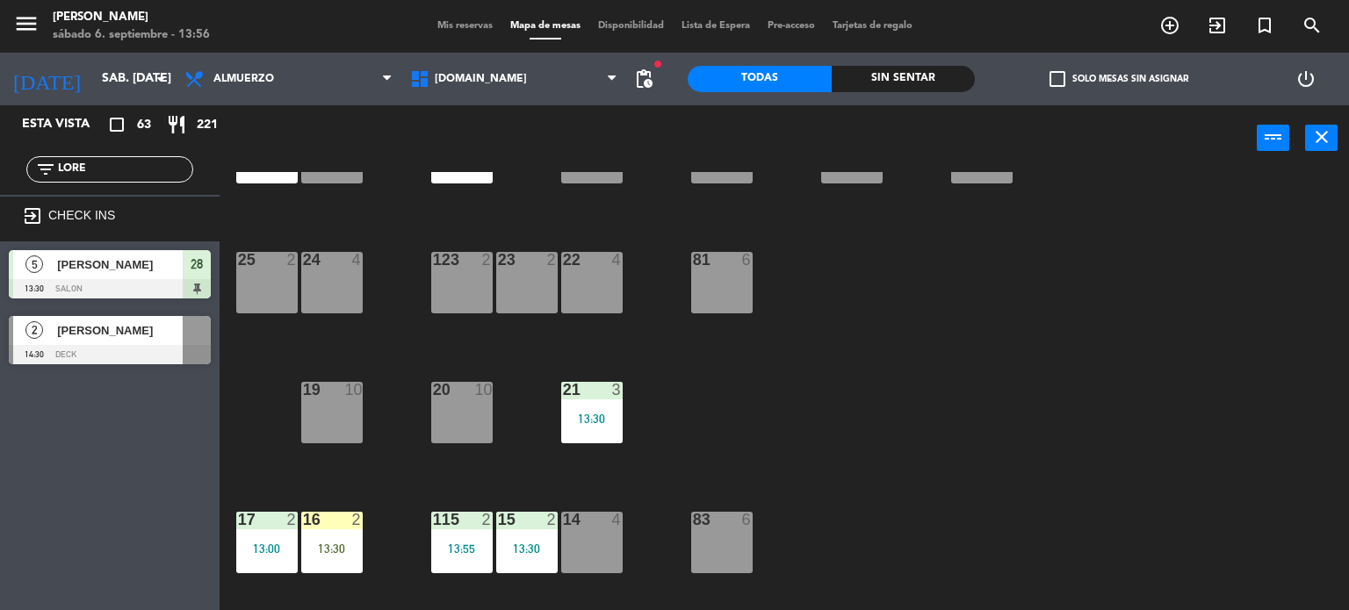
type input "LORE"
click at [104, 480] on div "Esta vista crop_square 63 restaurant 221 filter_list LORE exit_to_app CHECK INS…" at bounding box center [109, 357] width 219 height 505
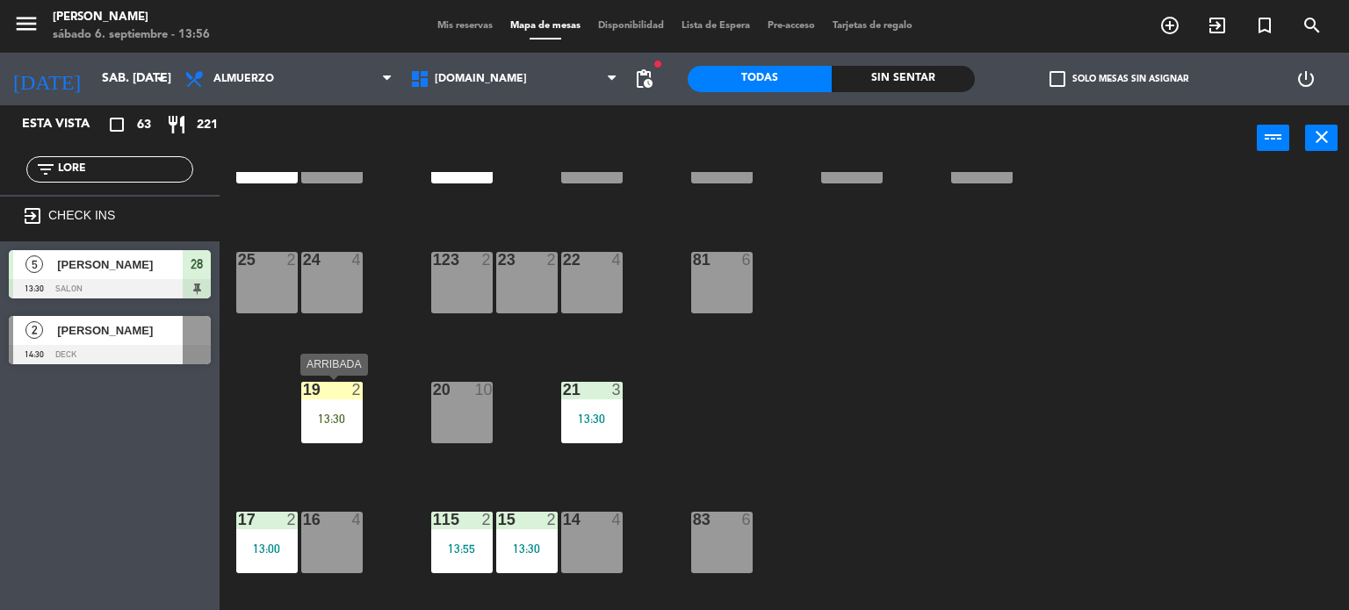
click at [355, 427] on div "19 2 13:30" at bounding box center [331, 412] width 61 height 61
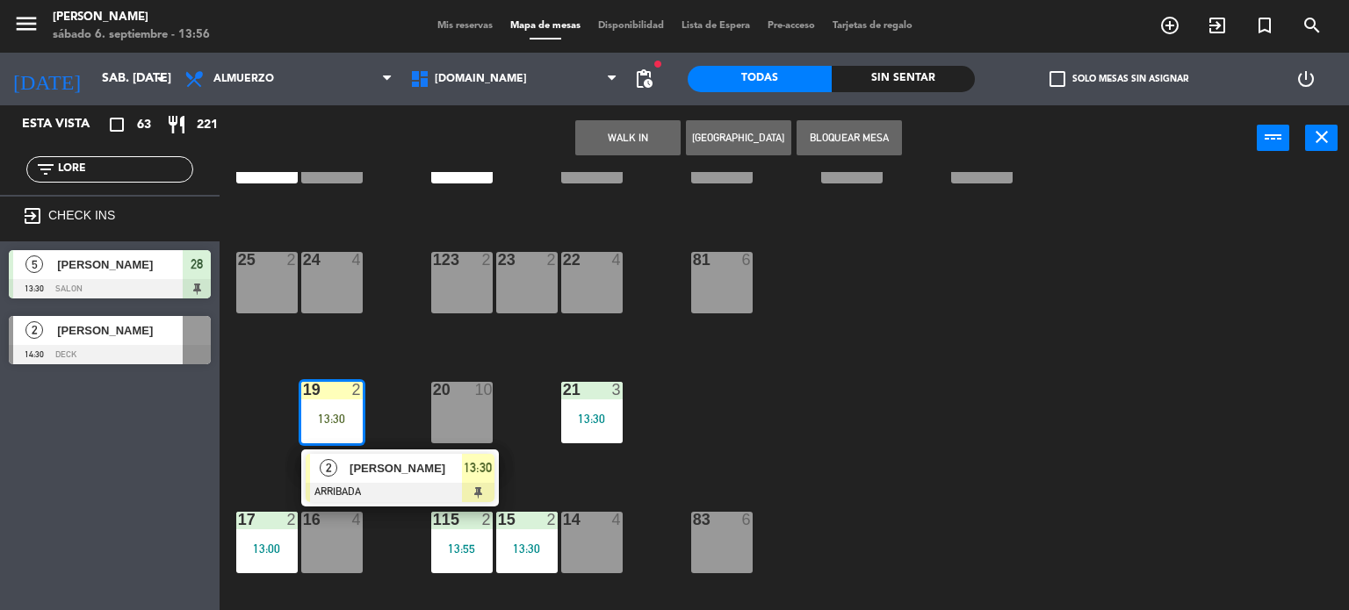
click at [1039, 550] on div "34 2 35 5 13:30 36 8 43 2 37 10 CAVA 23 33 3 13:30 32 6 31 8 13:00 30 6 47 8 39…" at bounding box center [791, 391] width 1116 height 439
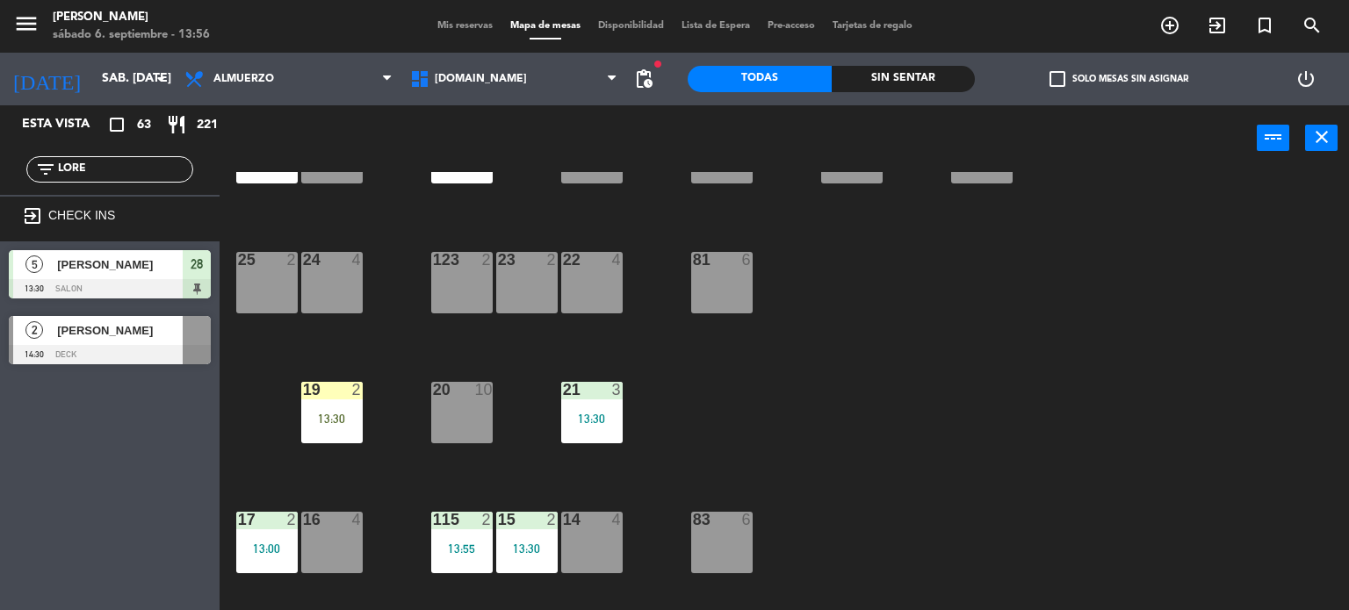
click at [372, 417] on div "34 2 35 5 13:30 36 8 43 2 37 10 CAVA 23 33 3 13:30 32 6 31 8 13:00 30 6 47 8 39…" at bounding box center [791, 391] width 1116 height 439
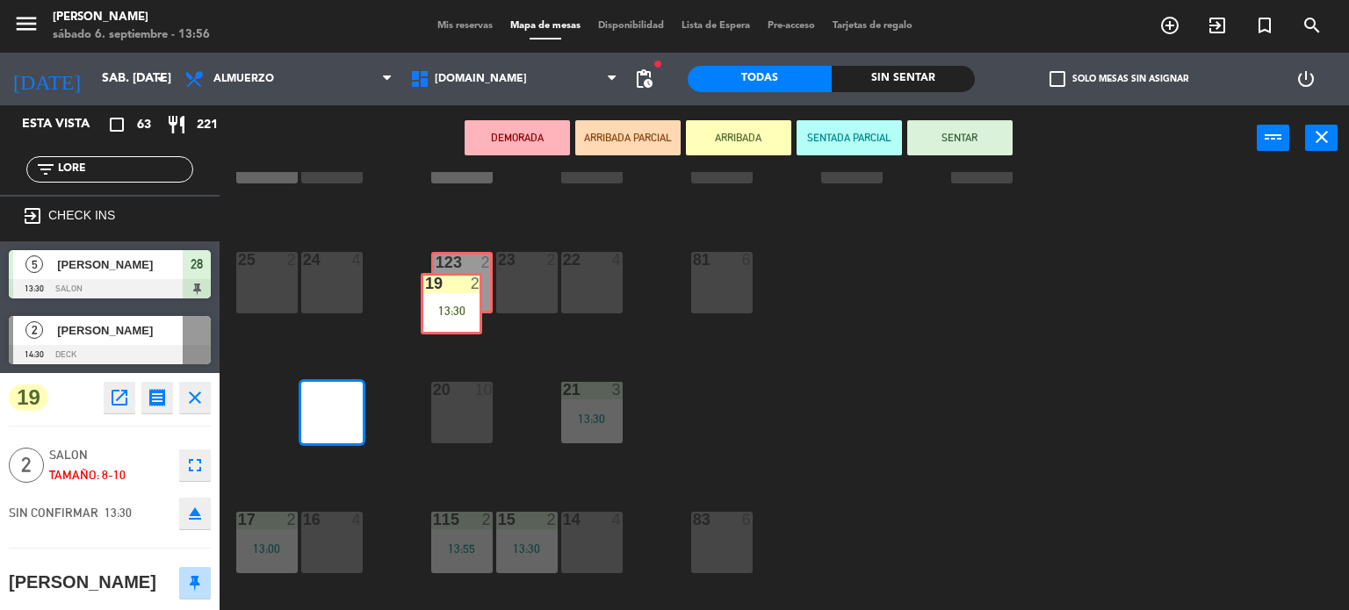
drag, startPoint x: 346, startPoint y: 416, endPoint x: 460, endPoint y: 291, distance: 169.7
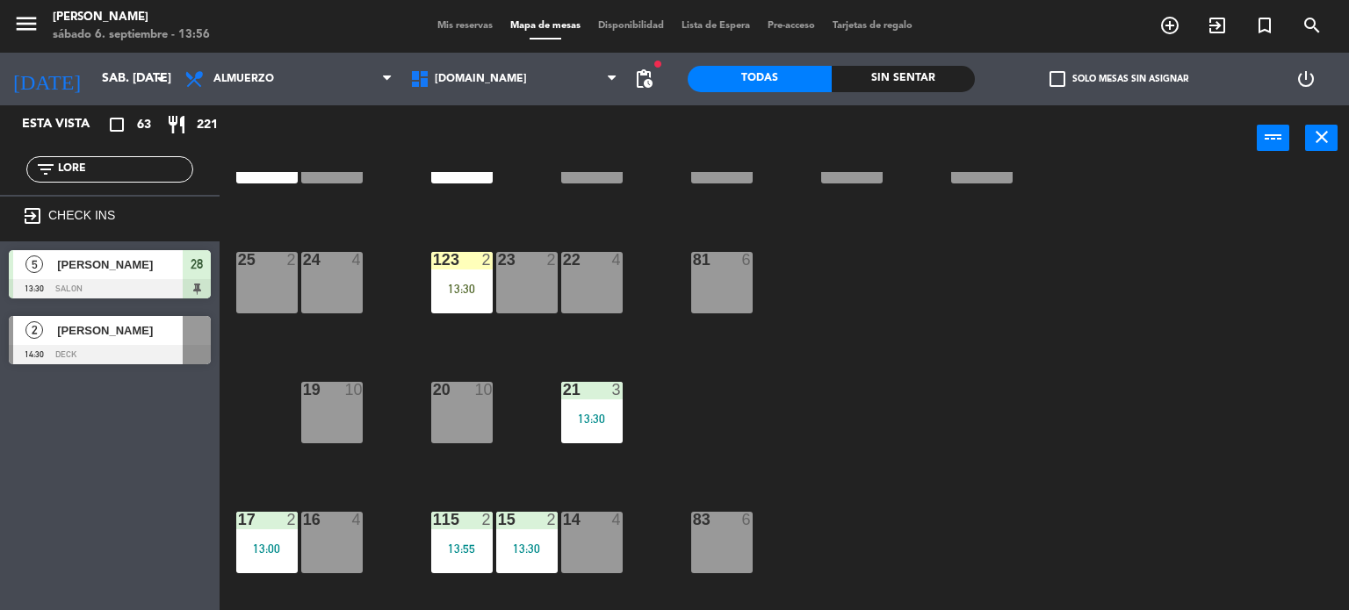
click at [461, 291] on div "13:30" at bounding box center [461, 289] width 61 height 12
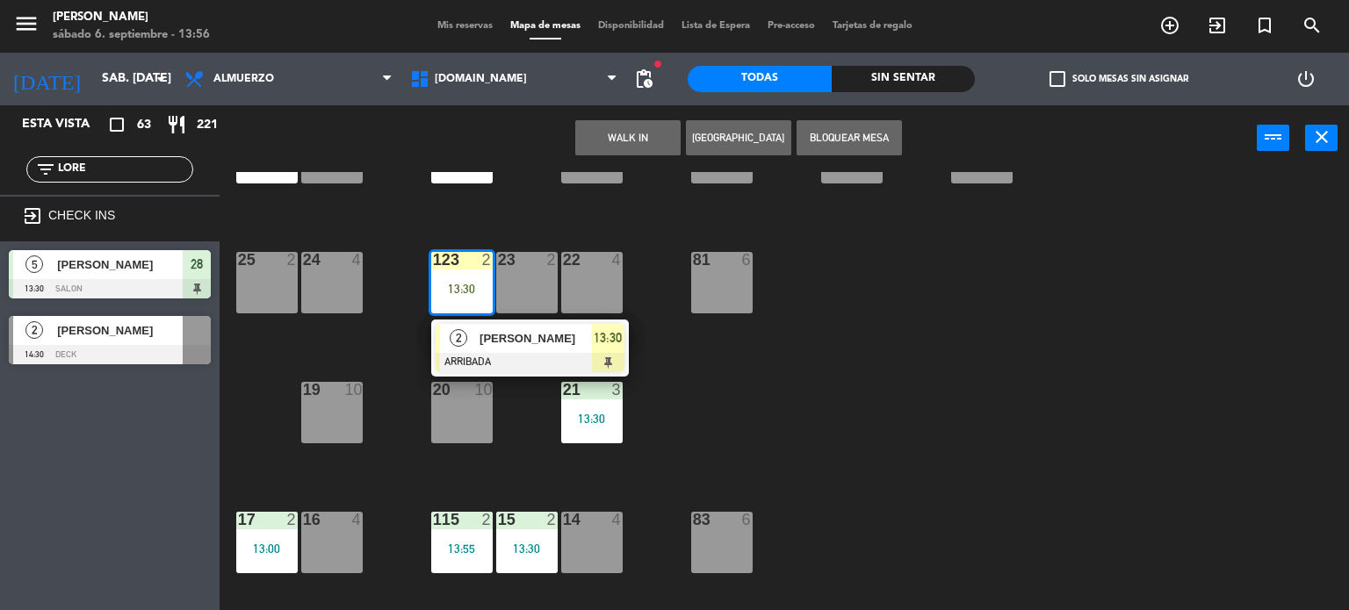
click at [511, 342] on div "2 [PERSON_NAME] ARRIBADA 13:30" at bounding box center [530, 348] width 224 height 57
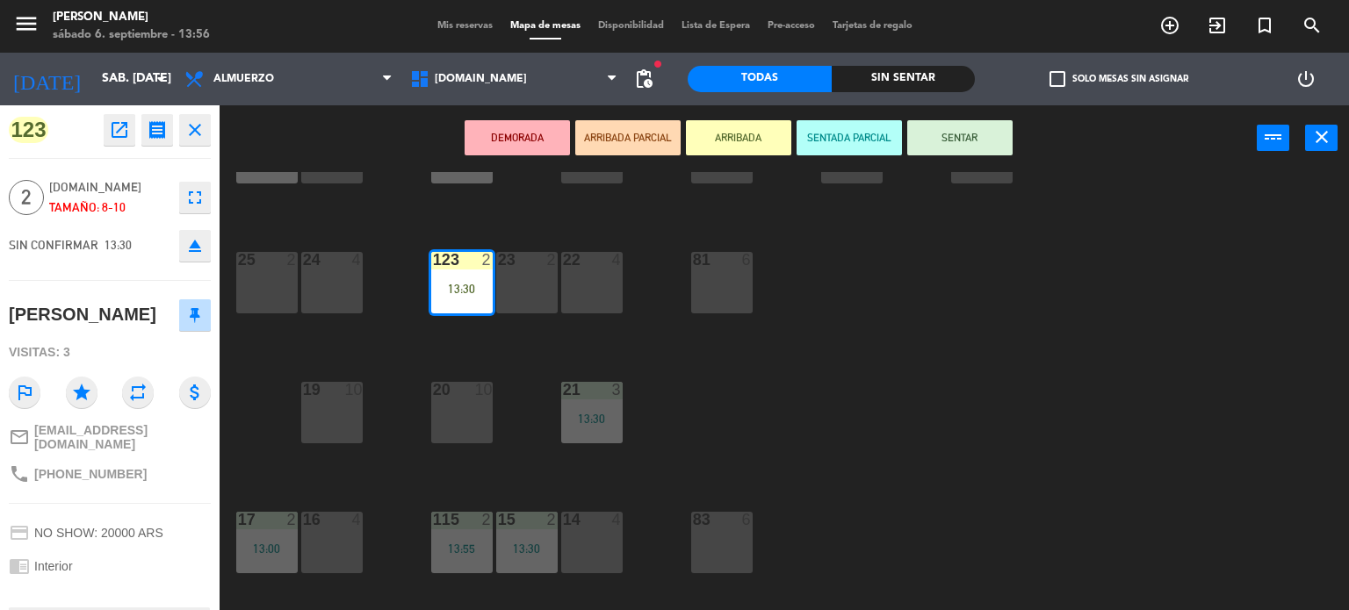
click at [917, 126] on button "SENTAR" at bounding box center [959, 137] width 105 height 35
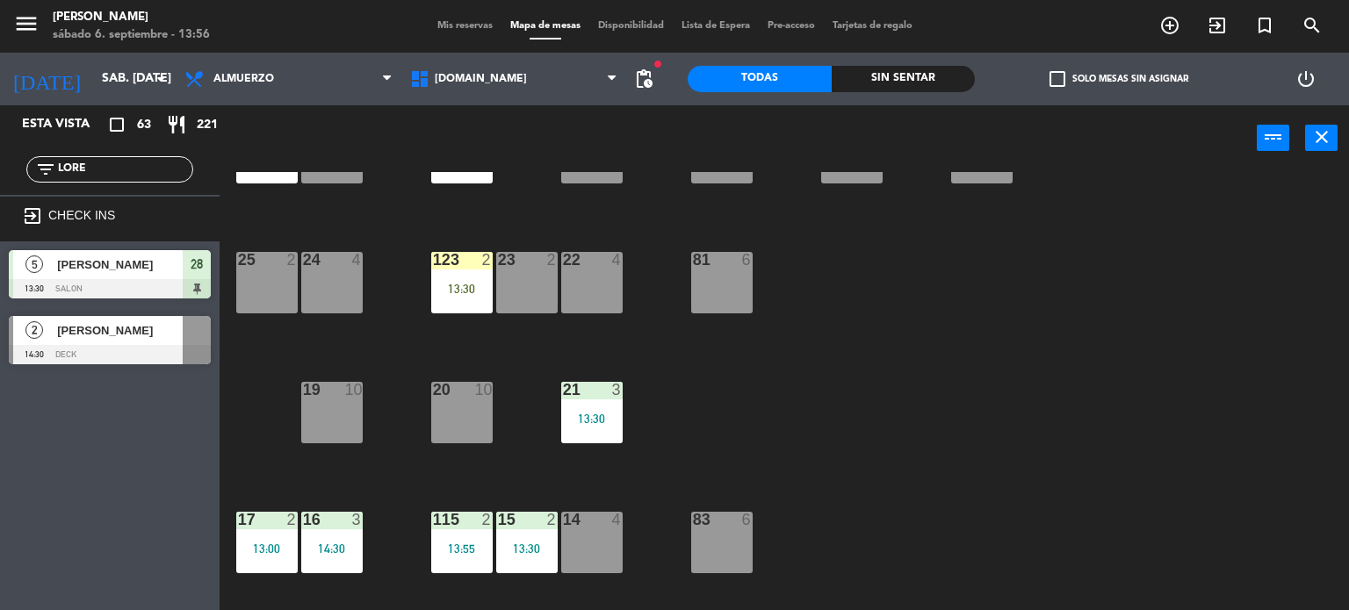
click at [481, 34] on div "menu Gardiner sábado 6. septiembre - 13:56 Mis reservas Mapa de mesas Disponibi…" at bounding box center [674, 26] width 1349 height 53
click at [478, 33] on div "menu Gardiner sábado 6. septiembre - 13:56 Mis reservas Mapa de mesas Disponibi…" at bounding box center [674, 26] width 1349 height 53
click at [480, 28] on span "Mis reservas" at bounding box center [464, 26] width 73 height 10
